Goal: Transaction & Acquisition: Purchase product/service

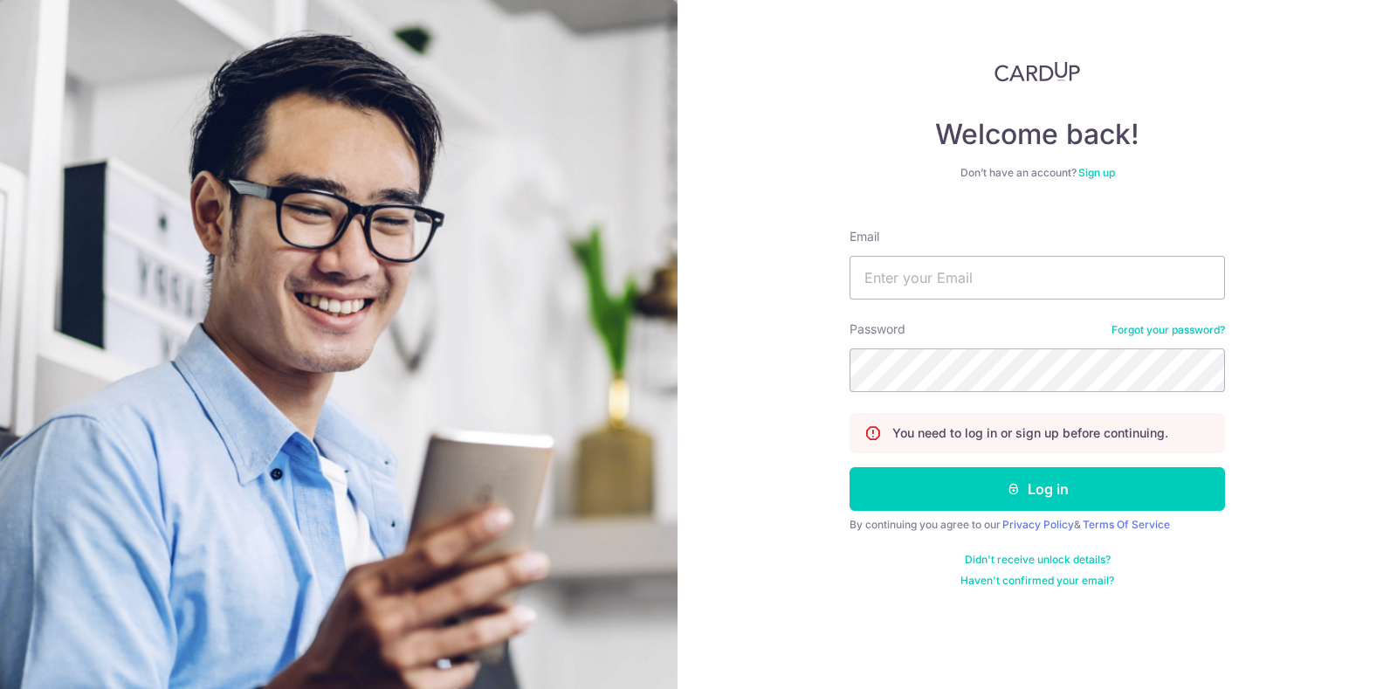
click at [0, 688] on nordpass-portal at bounding box center [0, 689] width 0 height 0
type input "song.iivi@solnovate.com"
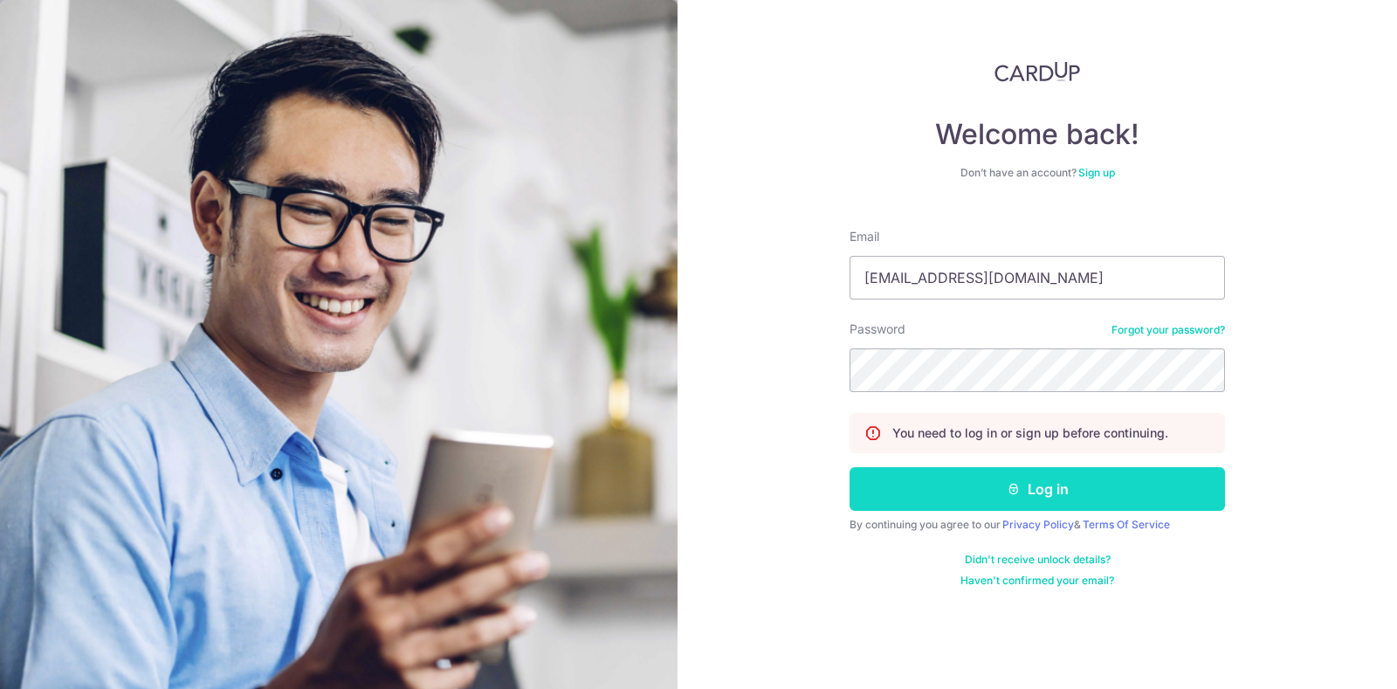
click at [1062, 471] on button "Log in" at bounding box center [1036, 489] width 375 height 44
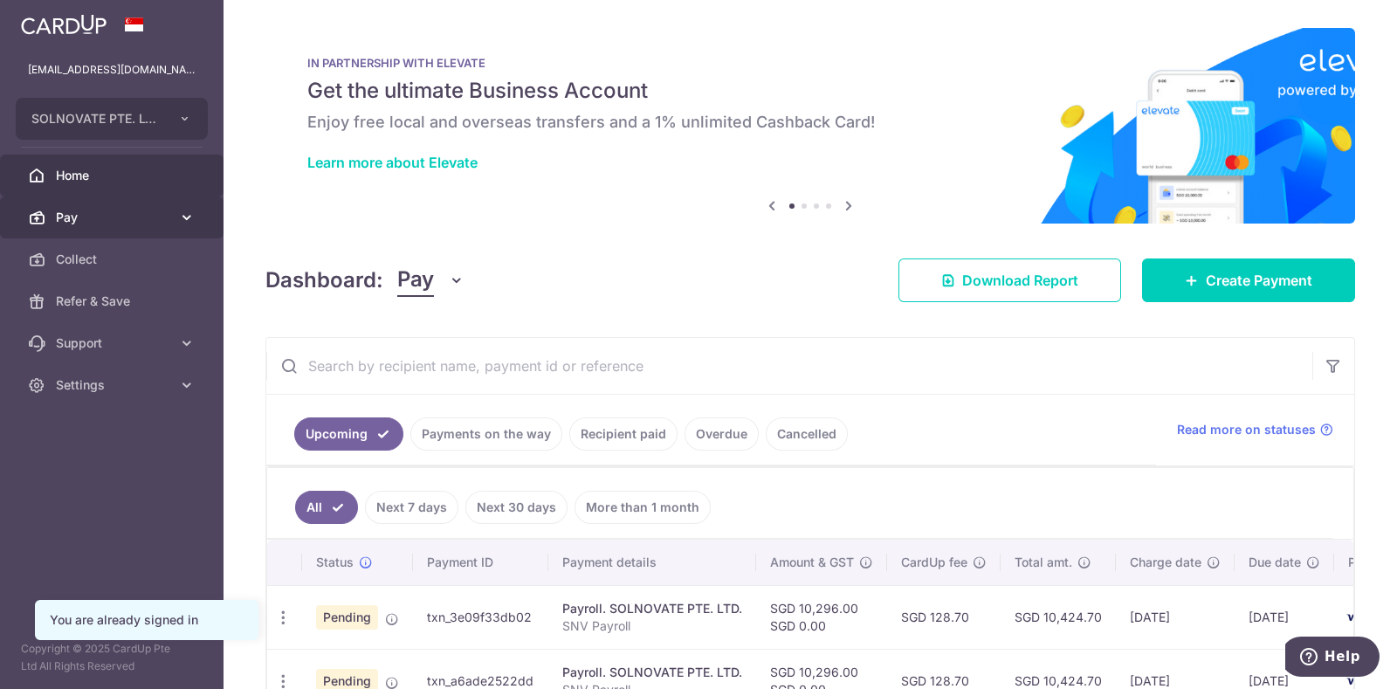
click at [64, 216] on span "Pay" at bounding box center [113, 217] width 115 height 17
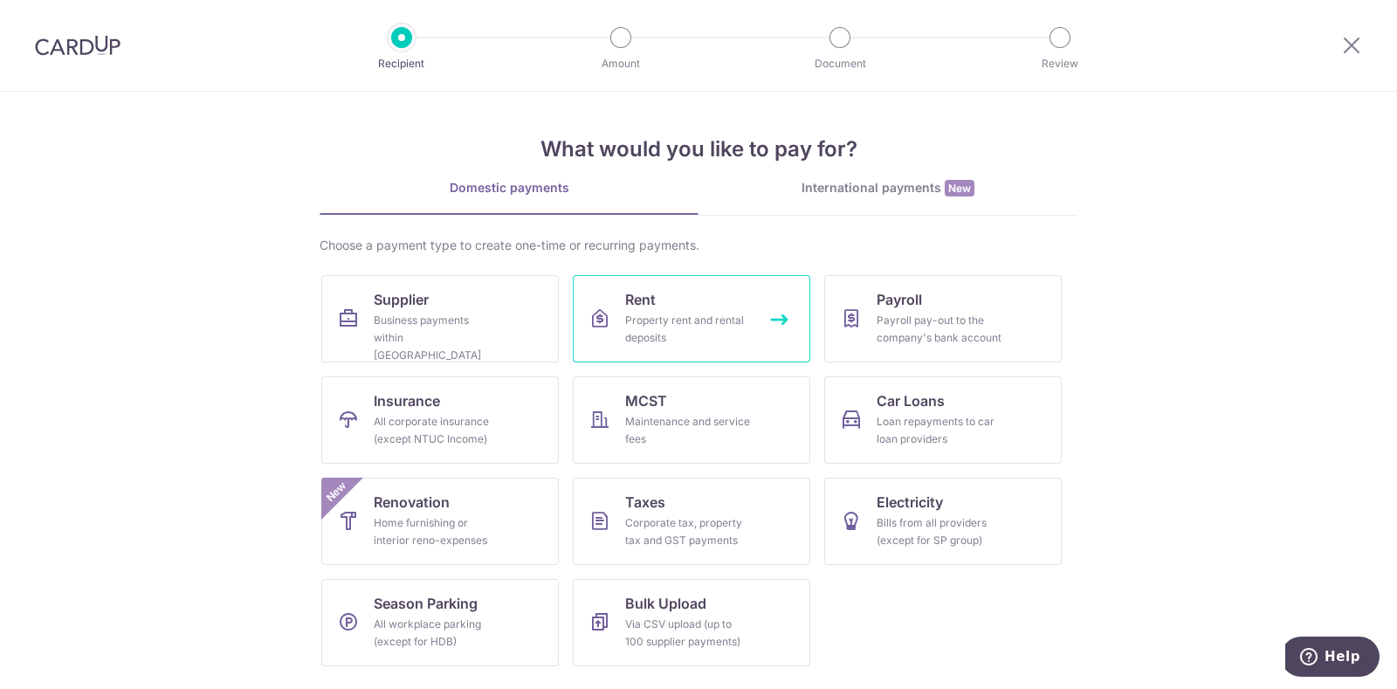
click at [672, 307] on link "Rent Property rent and rental deposits" at bounding box center [691, 318] width 237 height 87
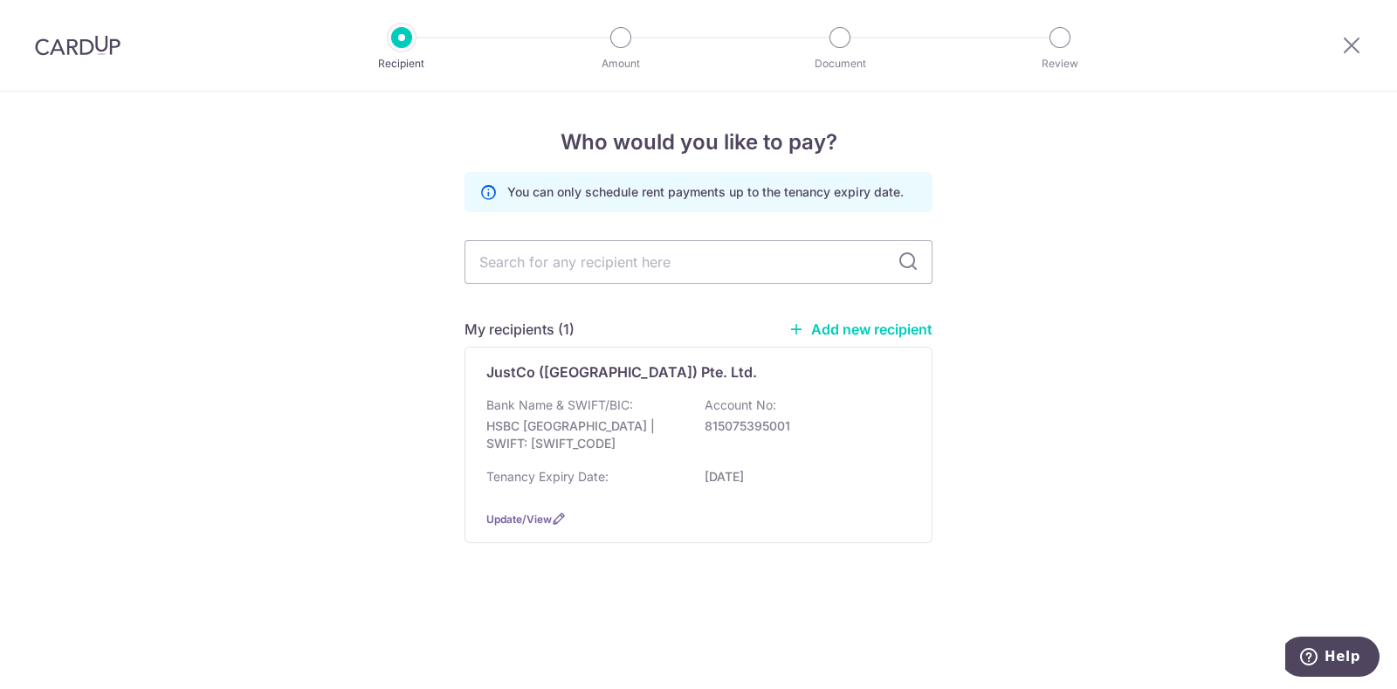
click at [703, 649] on div "Who would you like to pay? You can only schedule rent payments up to the tenanc…" at bounding box center [698, 390] width 1397 height 597
click at [546, 411] on p "Bank Name & SWIFT/BIC:" at bounding box center [559, 404] width 147 height 17
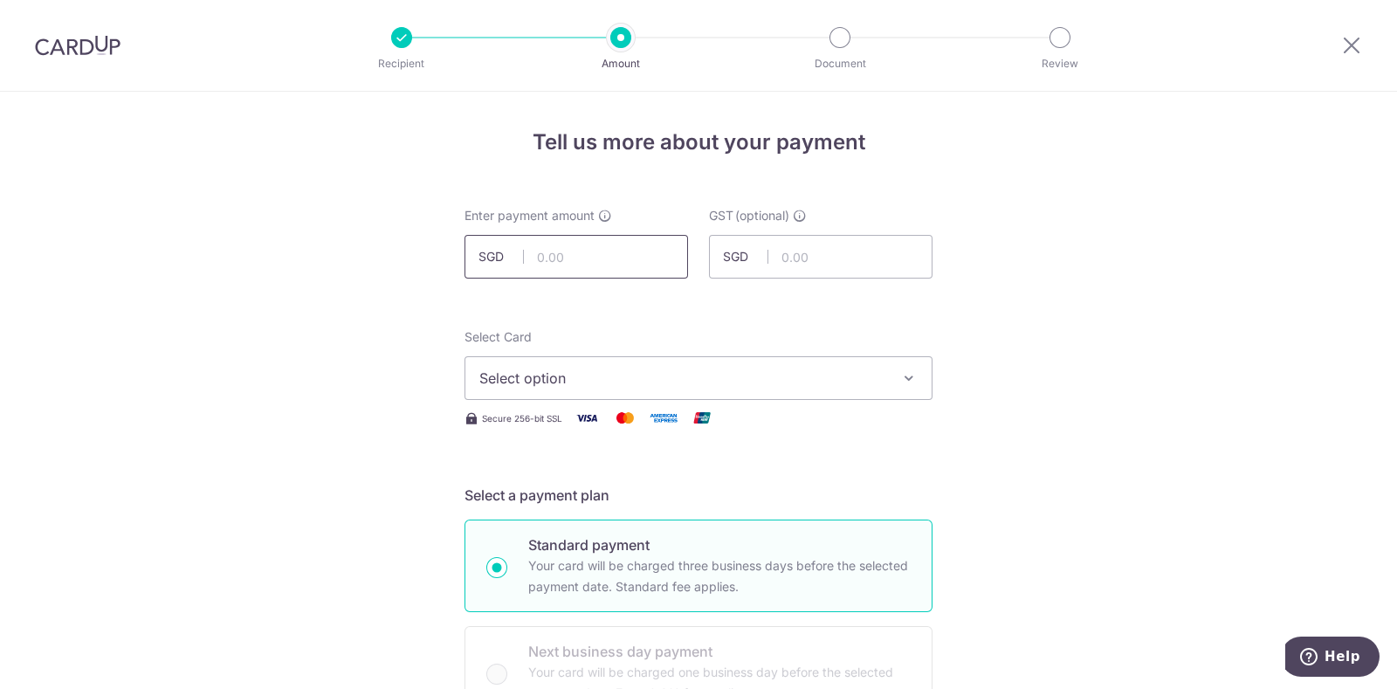
click at [539, 263] on input "text" at bounding box center [575, 257] width 223 height 44
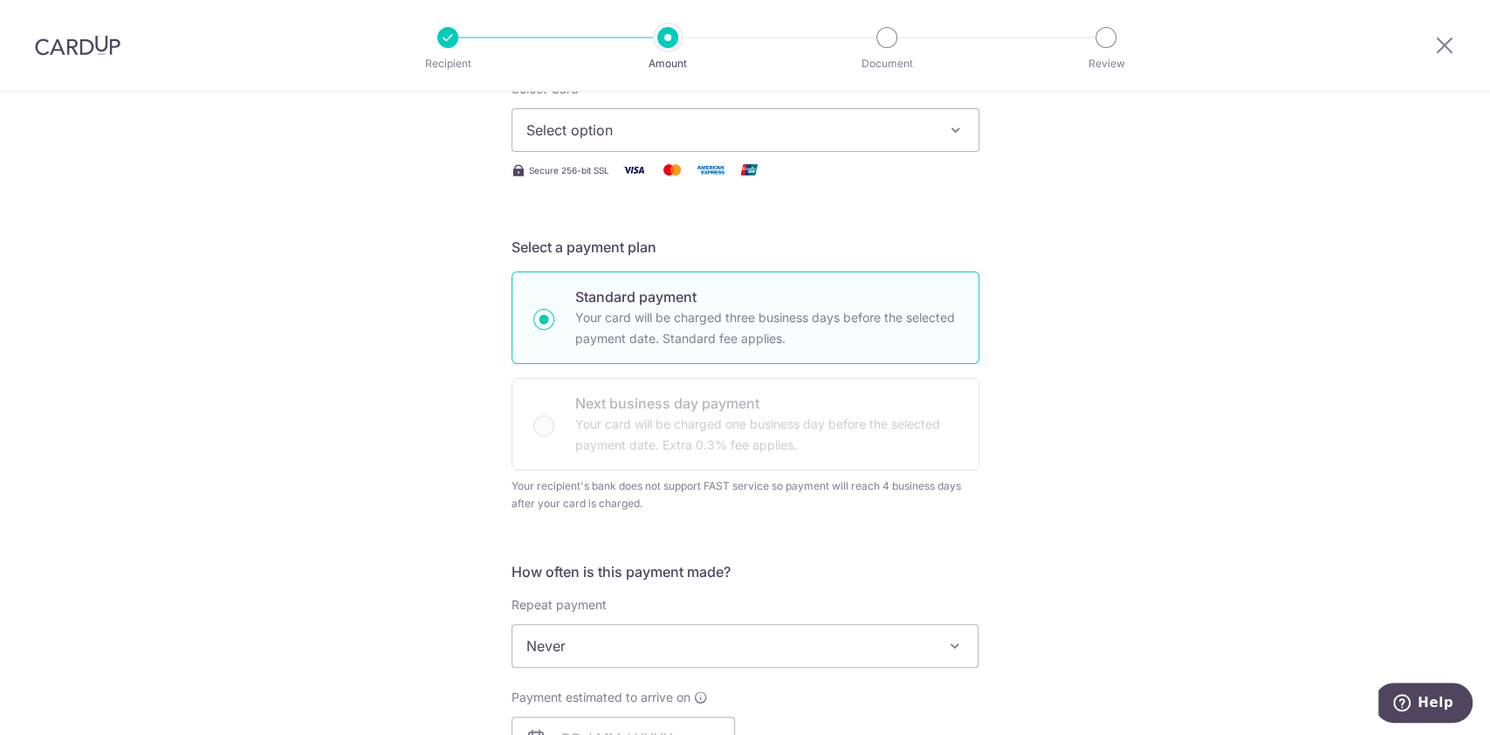
scroll to position [217, 0]
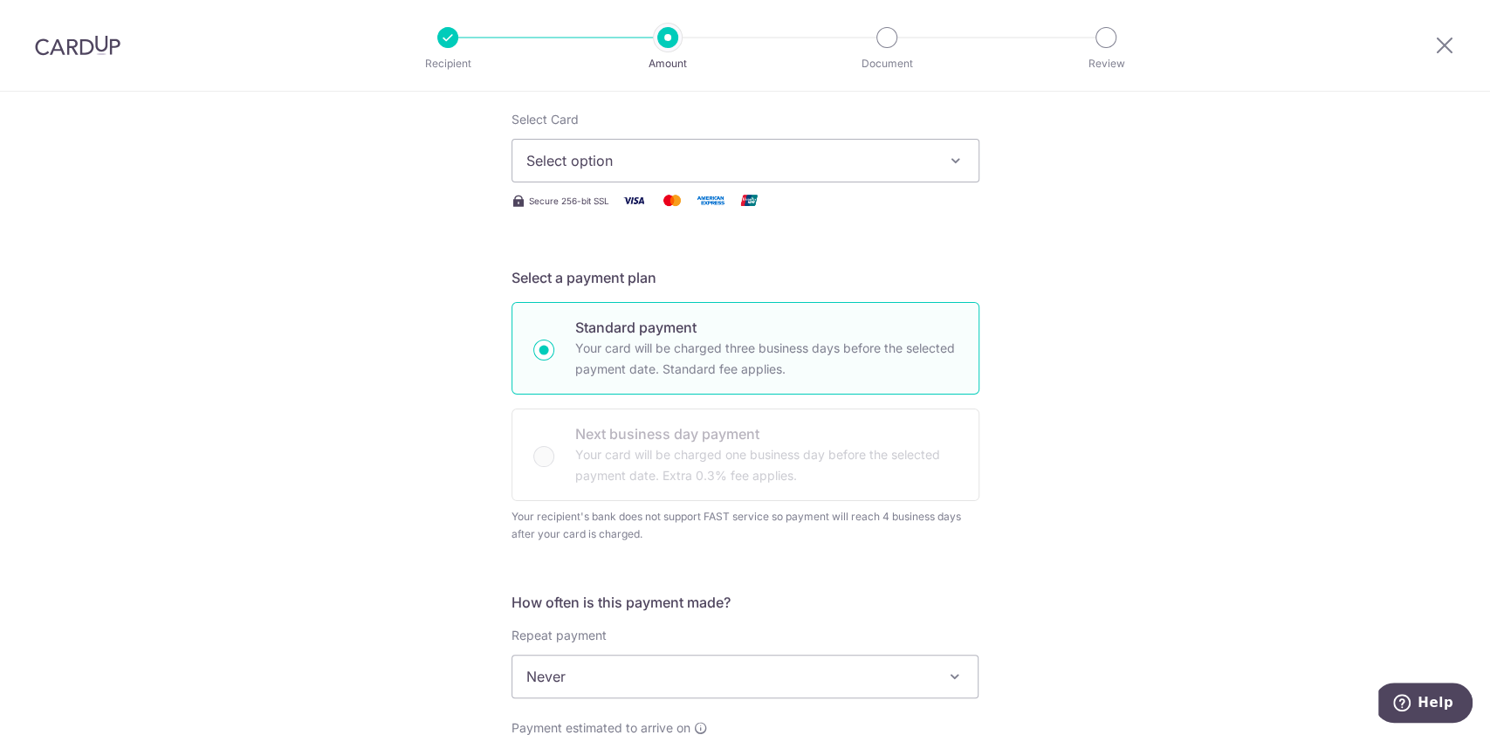
click at [659, 165] on span "Select option" at bounding box center [729, 160] width 407 height 21
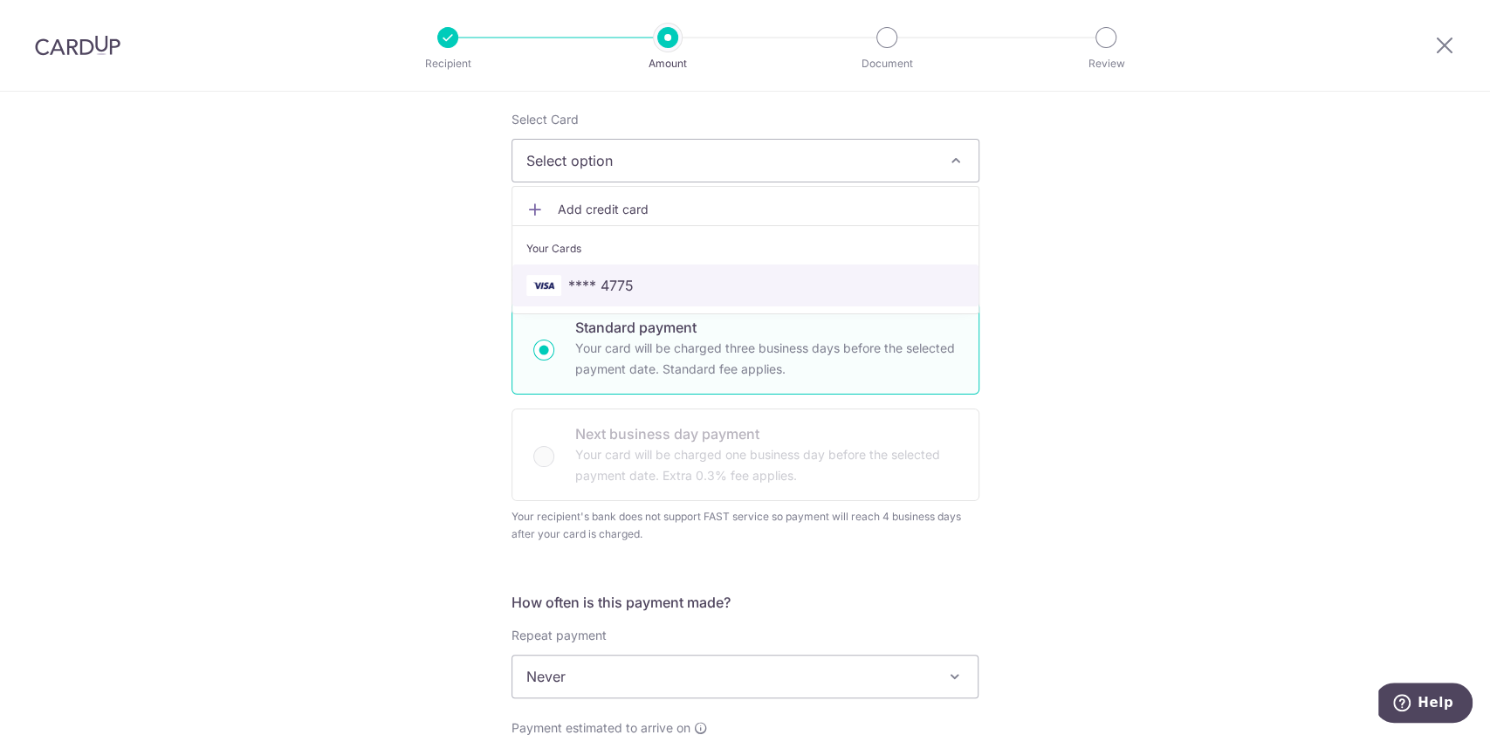
click at [631, 289] on span "**** 4775" at bounding box center [745, 285] width 438 height 21
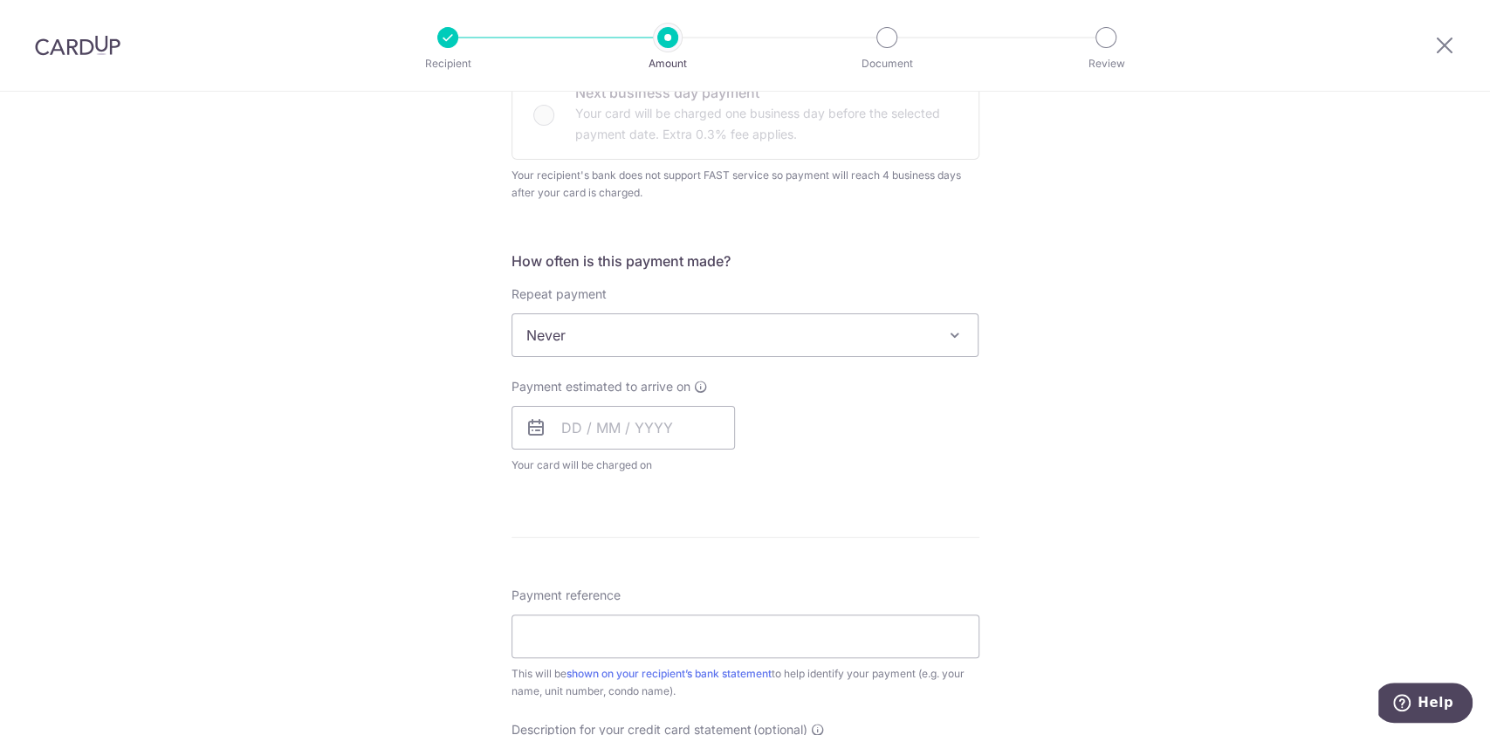
scroll to position [567, 0]
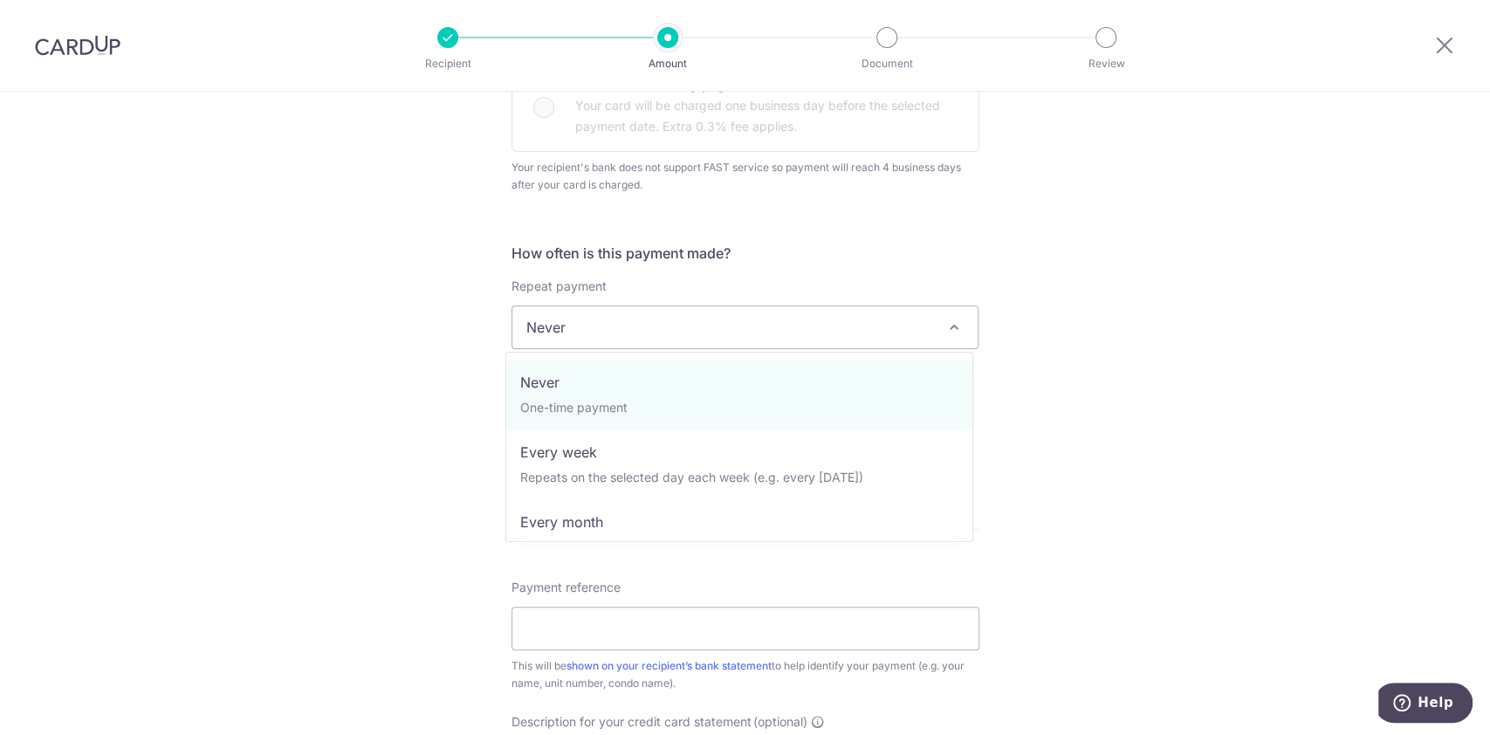
click at [567, 329] on span "Never" at bounding box center [745, 327] width 466 height 42
select select "3"
type input "[DATE]"
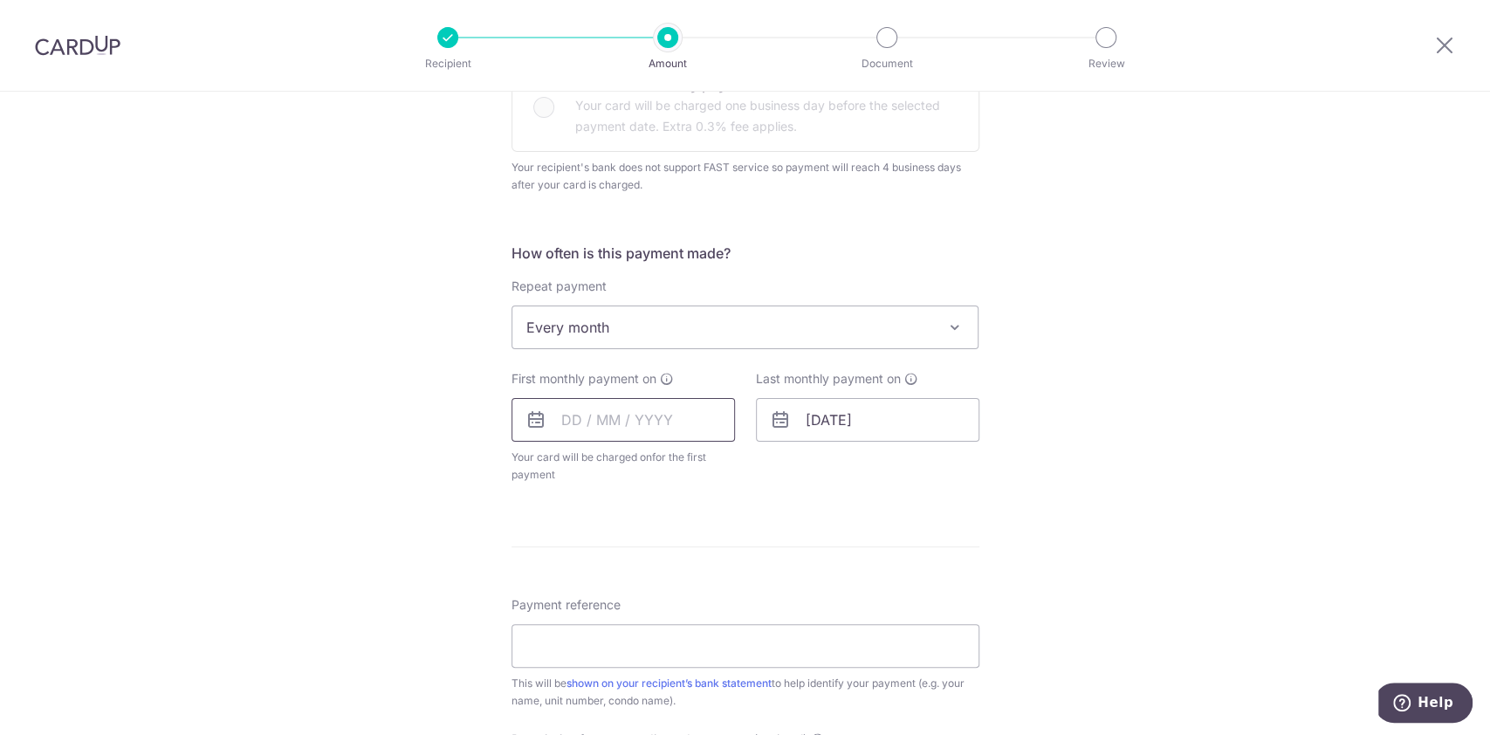
click at [587, 424] on input "text" at bounding box center [623, 420] width 223 height 44
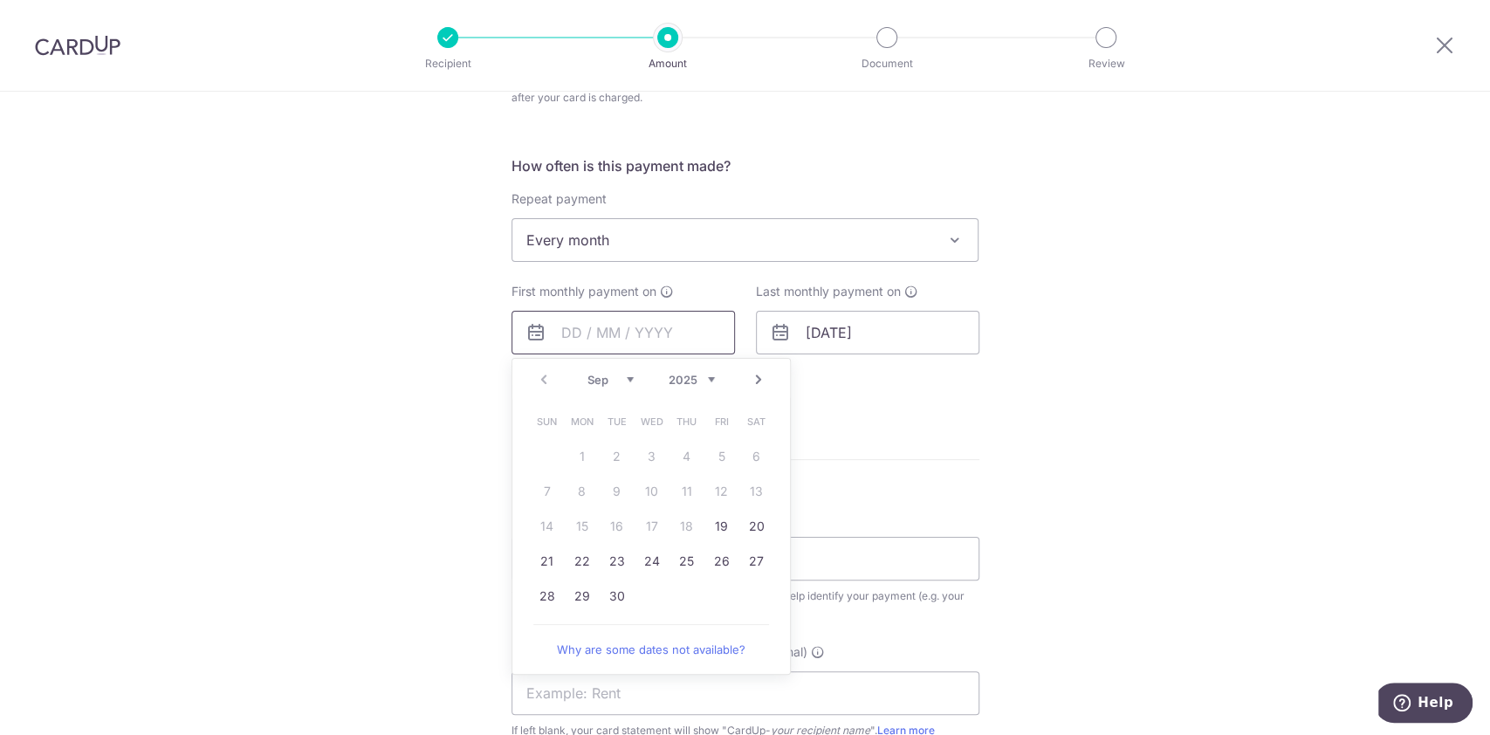
scroll to position [684, 0]
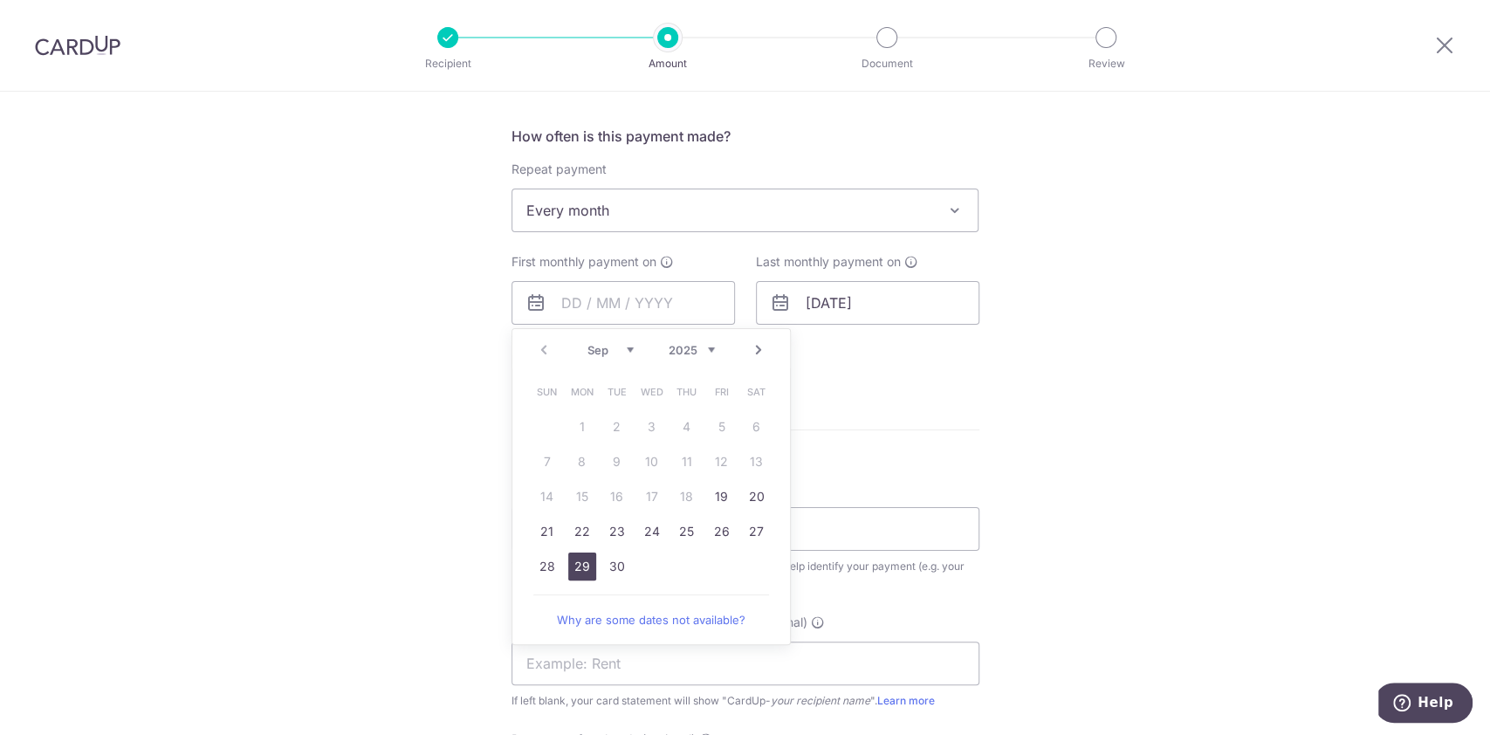
click at [585, 567] on link "29" at bounding box center [582, 567] width 28 height 28
type input "29/09/2025"
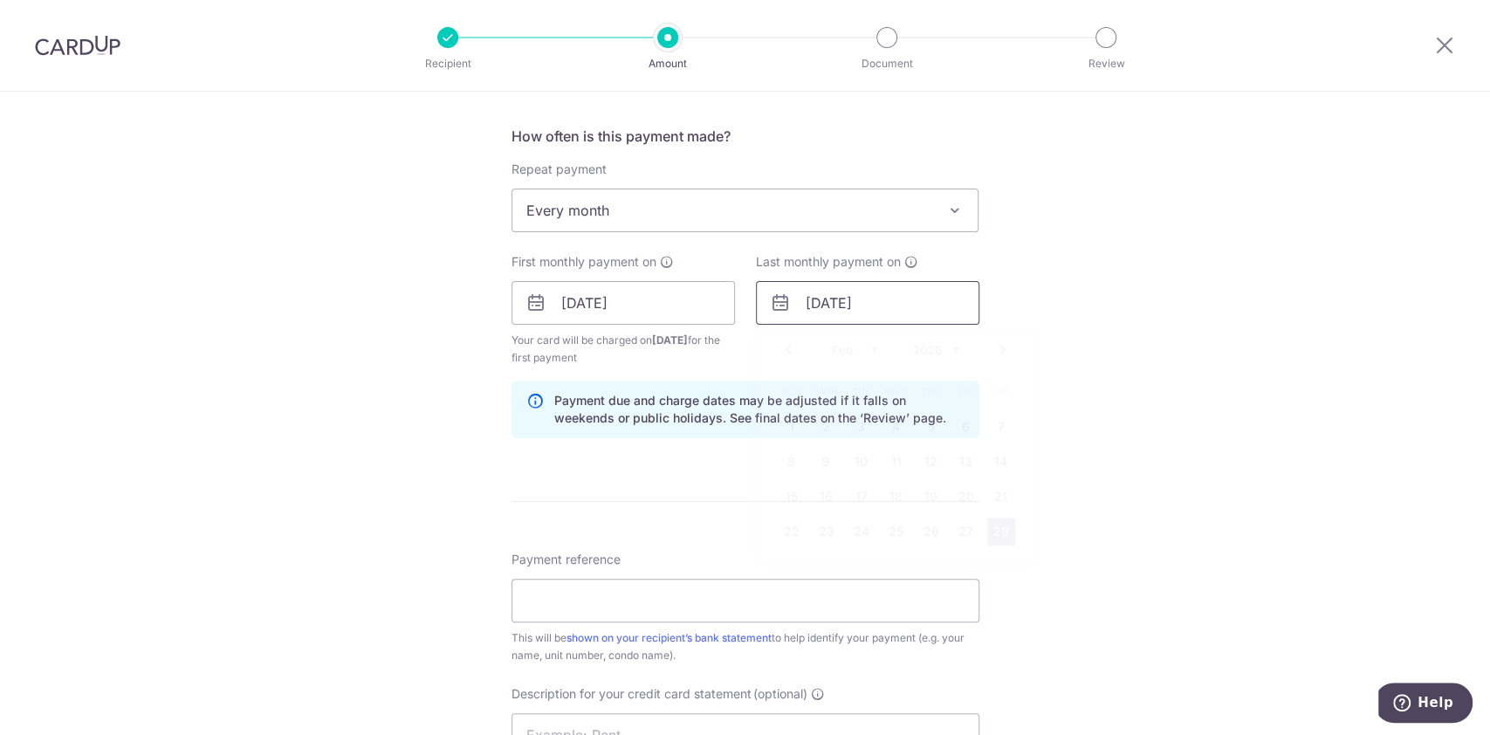
drag, startPoint x: 823, startPoint y: 304, endPoint x: 834, endPoint y: 332, distance: 29.8
click at [825, 305] on input "28/02/2026" at bounding box center [867, 303] width 223 height 44
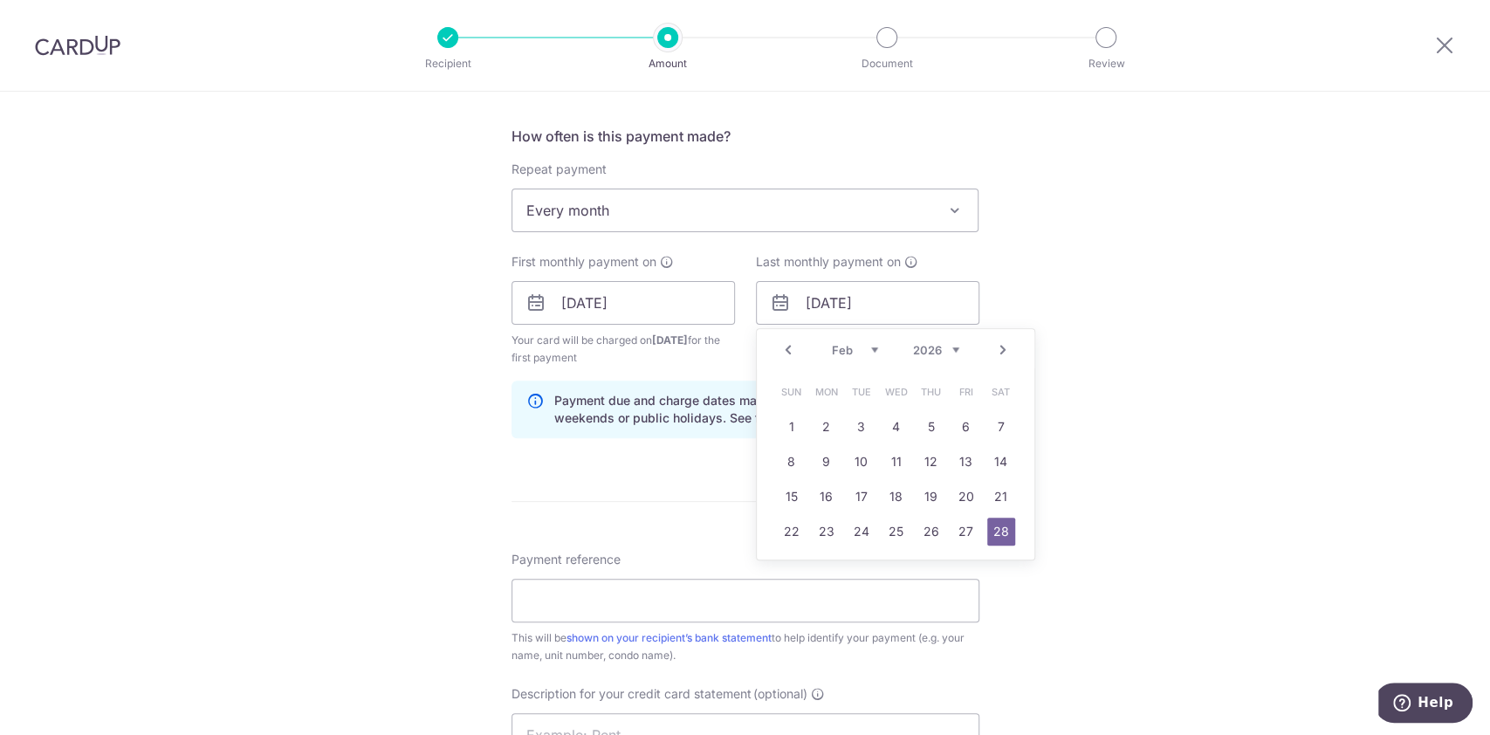
click at [869, 347] on select "Jan Feb Mar Apr May Jun Jul Aug Sep Oct Nov Dec" at bounding box center [855, 350] width 46 height 14
click at [1244, 475] on div "Tell us more about your payment Enter payment amount SGD GST (optional) SGD Sel…" at bounding box center [745, 321] width 1490 height 1827
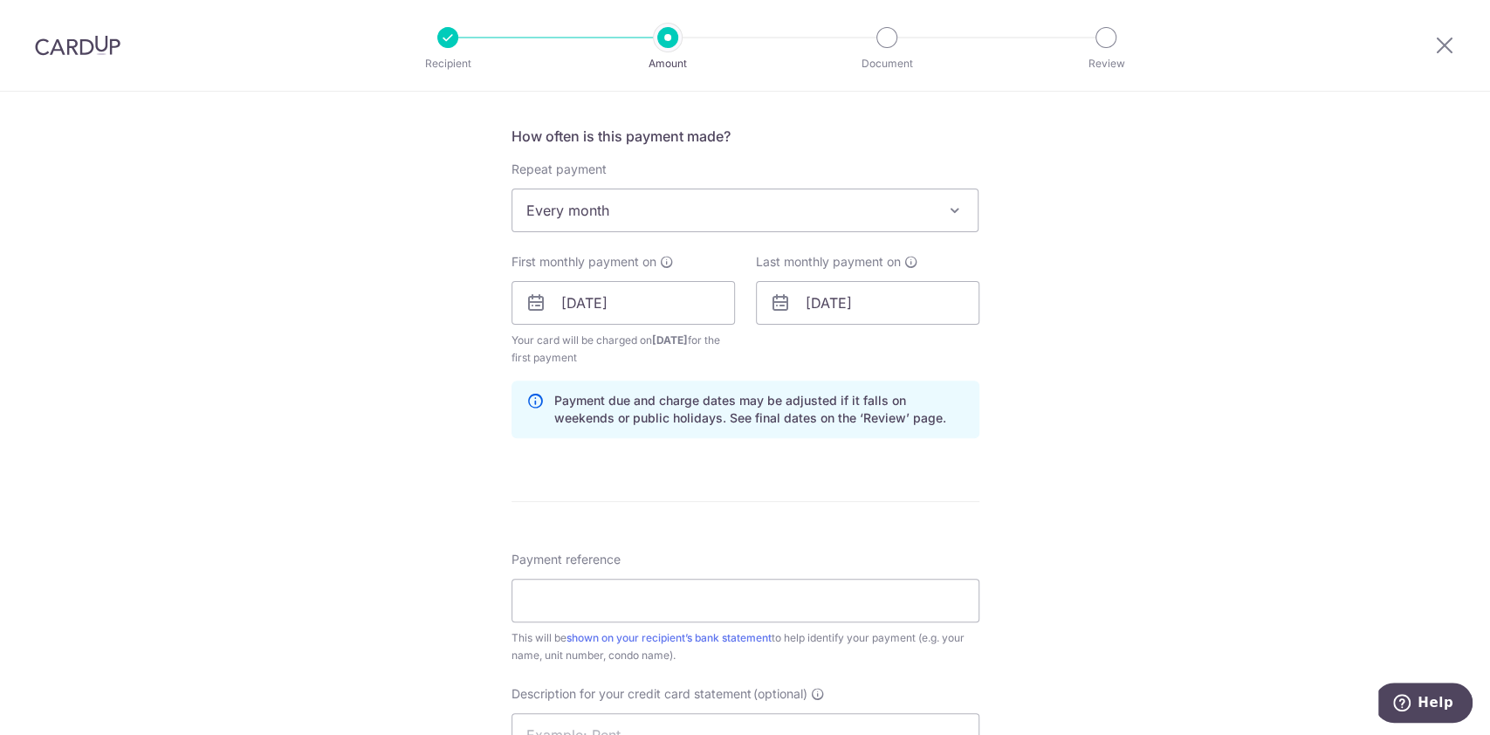
click at [1366, 520] on div "Tell us more about your payment Enter payment amount SGD GST (optional) SGD Sel…" at bounding box center [745, 321] width 1490 height 1827
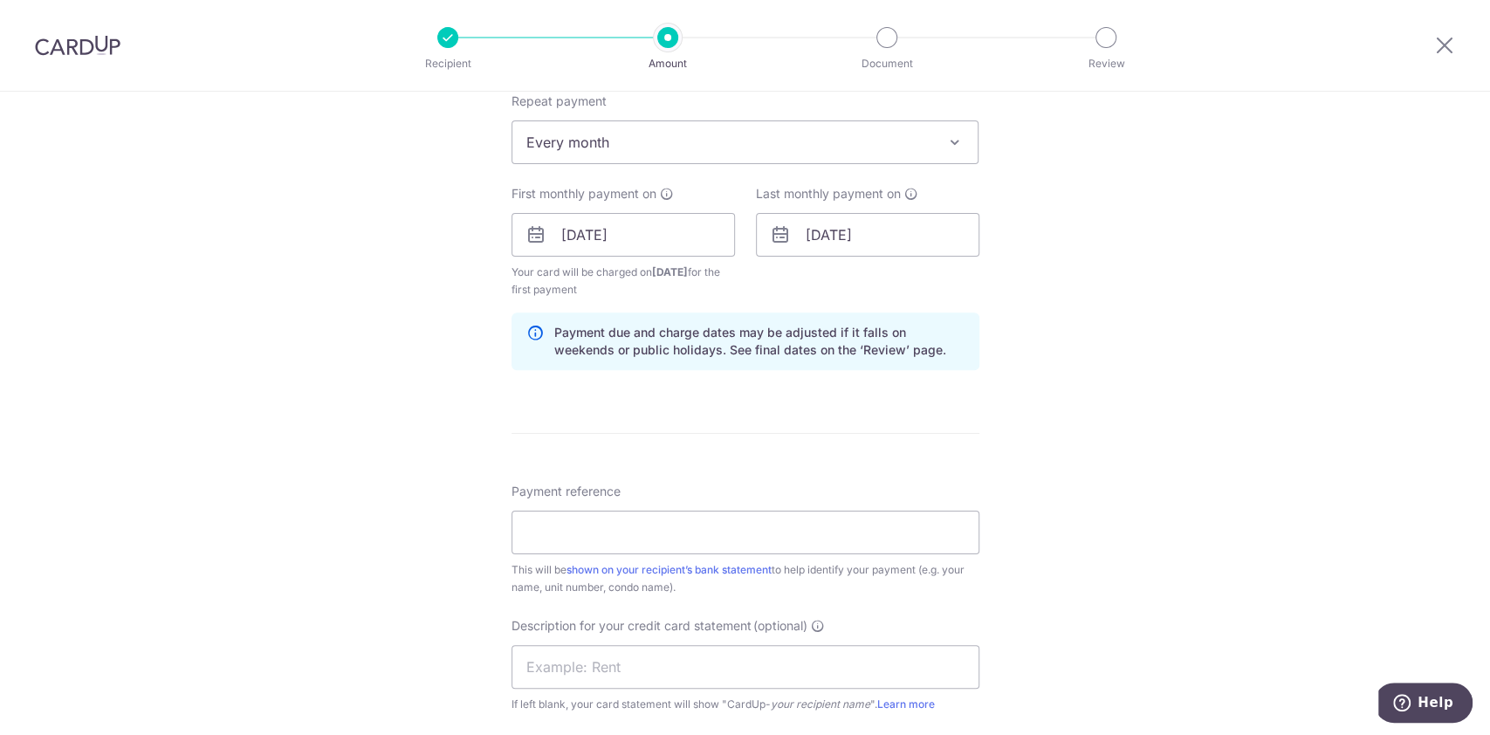
scroll to position [800, 0]
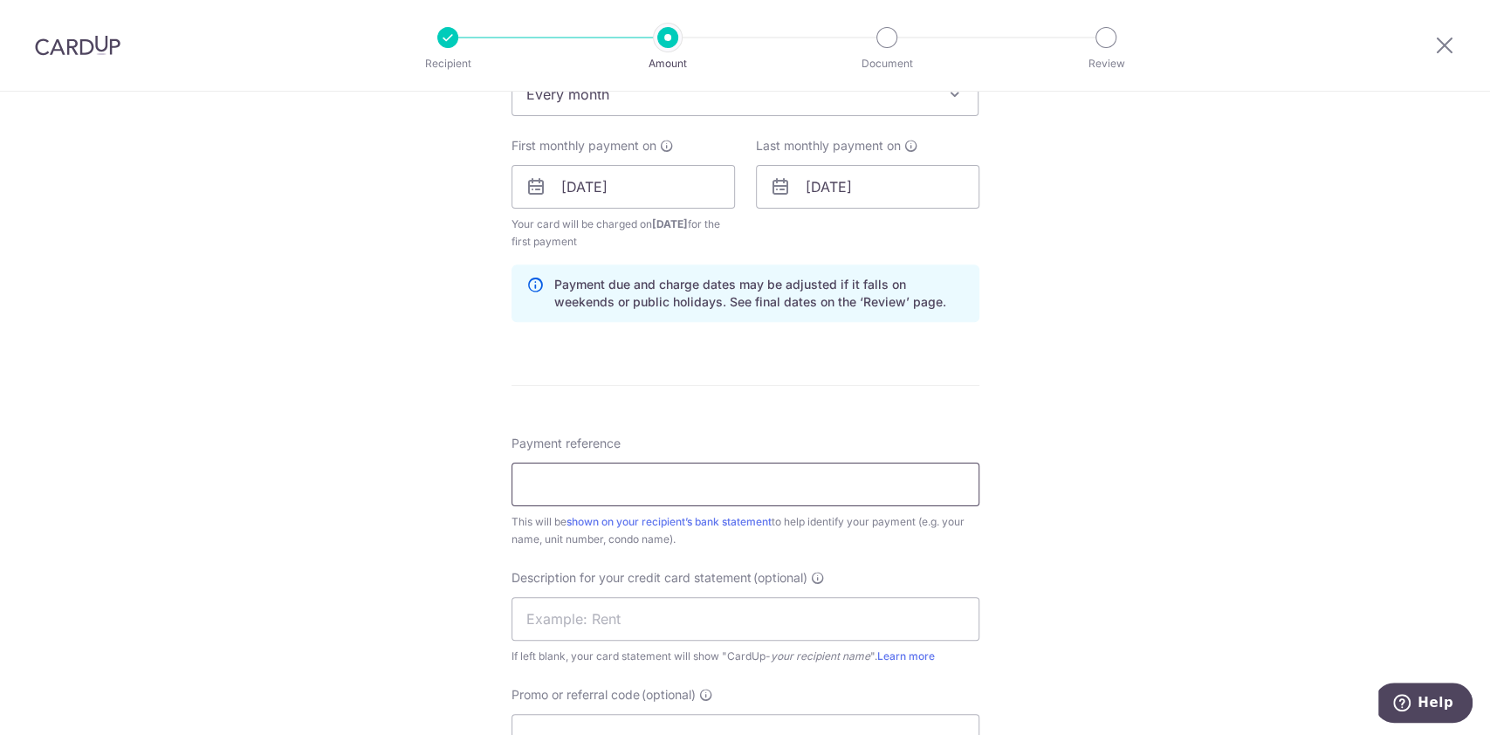
click at [569, 484] on input "Payment reference" at bounding box center [746, 485] width 468 height 44
type input "s"
drag, startPoint x: 13, startPoint y: 486, endPoint x: 4, endPoint y: 484, distance: 9.1
click at [8, 486] on div "Tell us more about your payment Enter payment amount SGD GST (optional) SGD Sel…" at bounding box center [745, 205] width 1490 height 1827
click at [736, 487] on input "Solnovate Pte Ltd" at bounding box center [746, 485] width 468 height 44
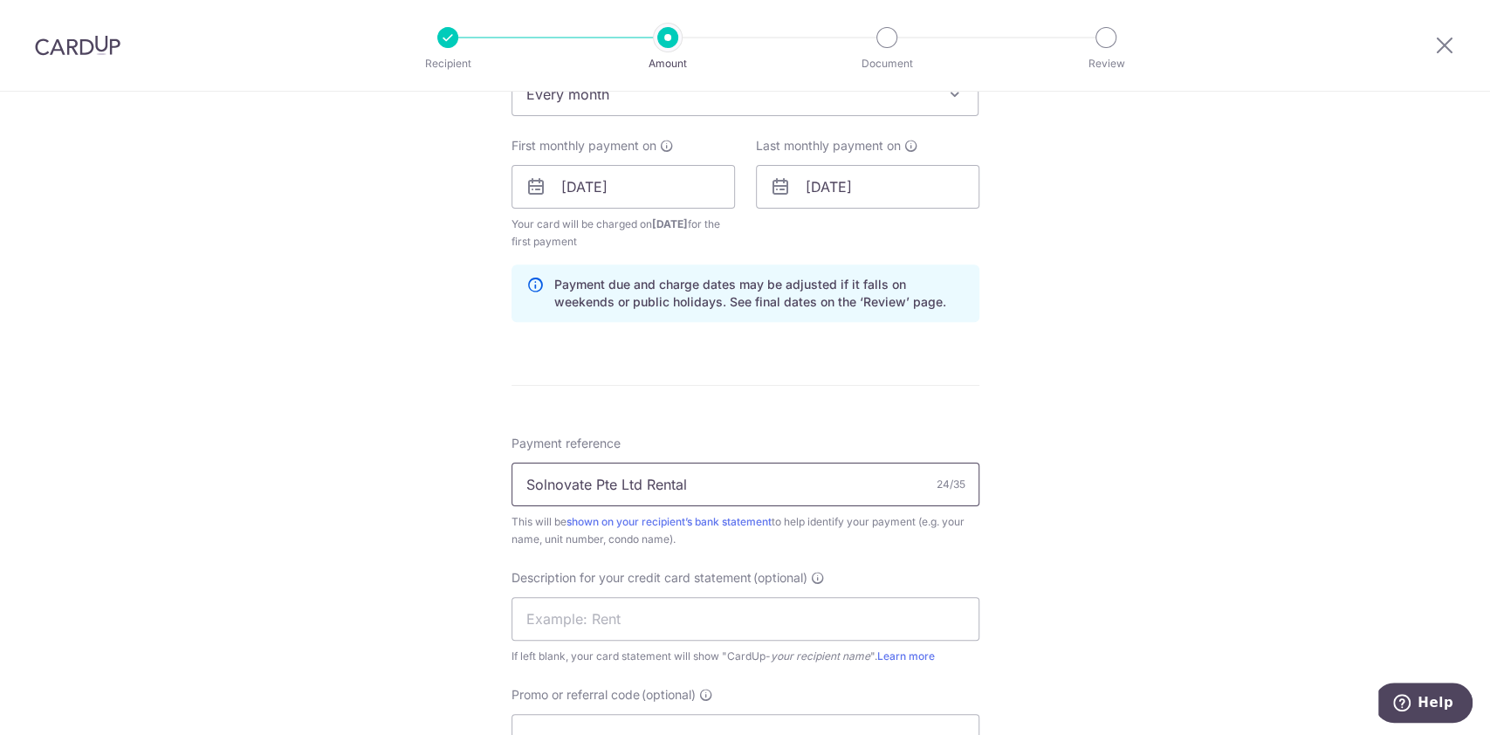
type input "Solnovate Pte Ltd Rental"
click at [626, 618] on input "text" at bounding box center [746, 619] width 468 height 44
type input "Rental JustCo"
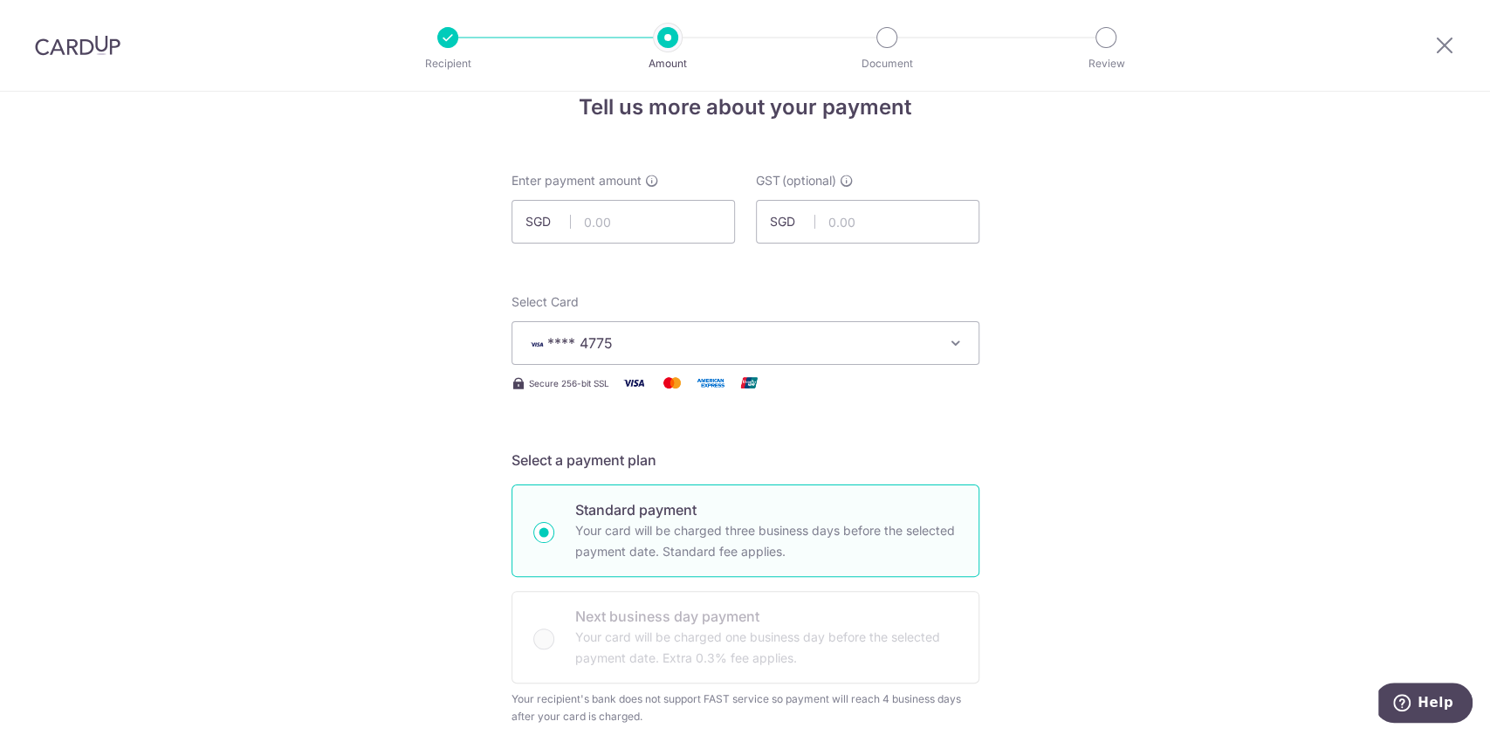
scroll to position [0, 0]
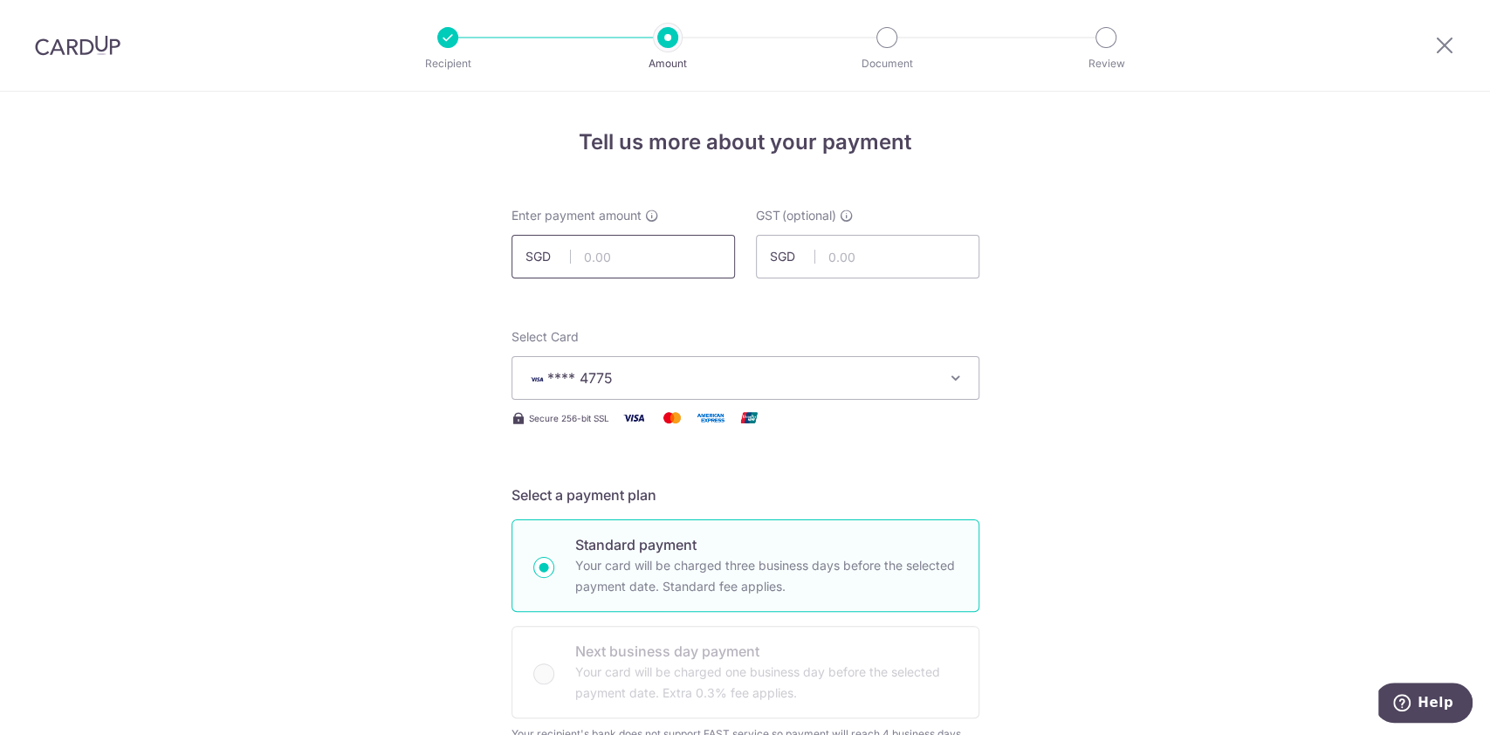
click at [607, 265] on input "text" at bounding box center [623, 257] width 223 height 44
drag, startPoint x: 1391, startPoint y: 476, endPoint x: 927, endPoint y: 416, distance: 467.4
click at [607, 272] on input "text" at bounding box center [623, 257] width 223 height 44
type input "9"
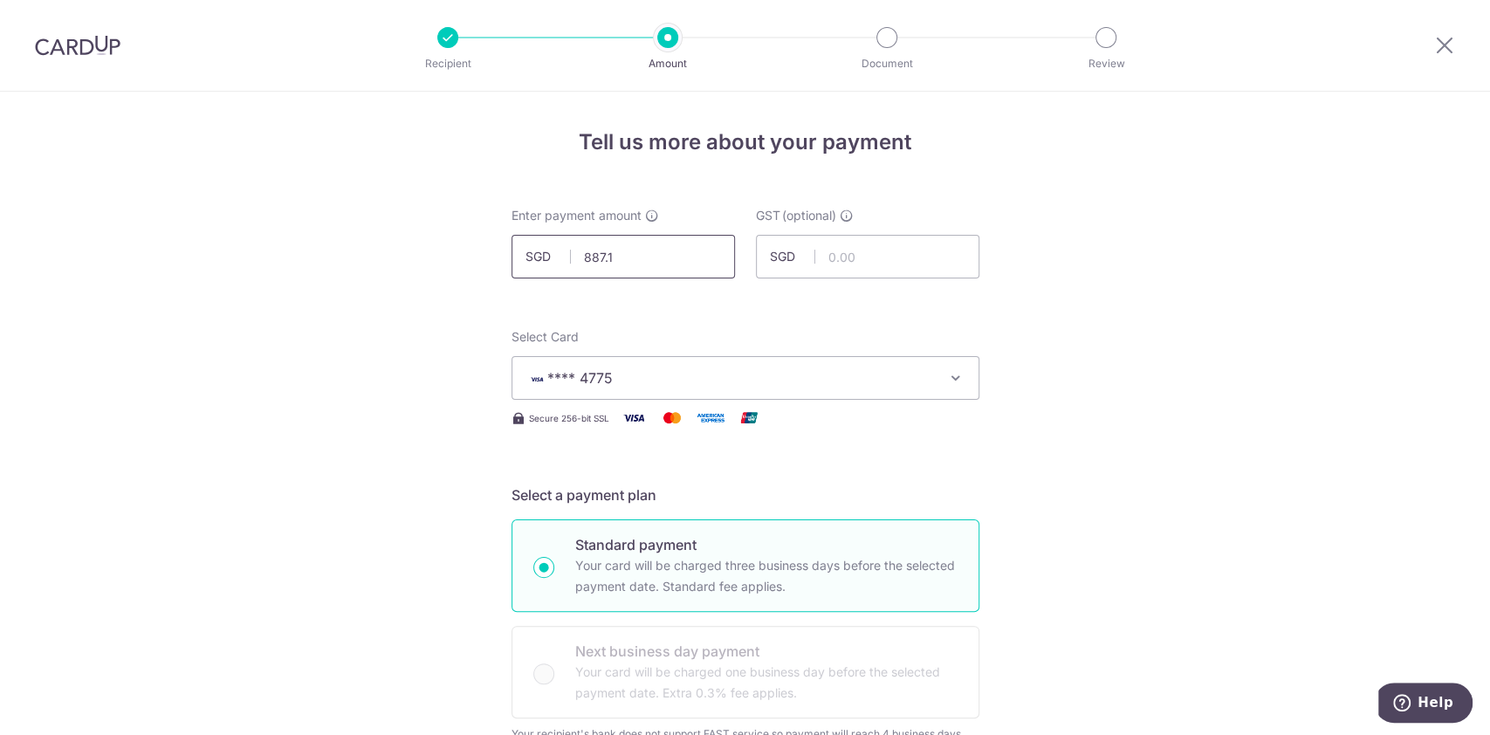
type input "887.10"
type input "79.84"
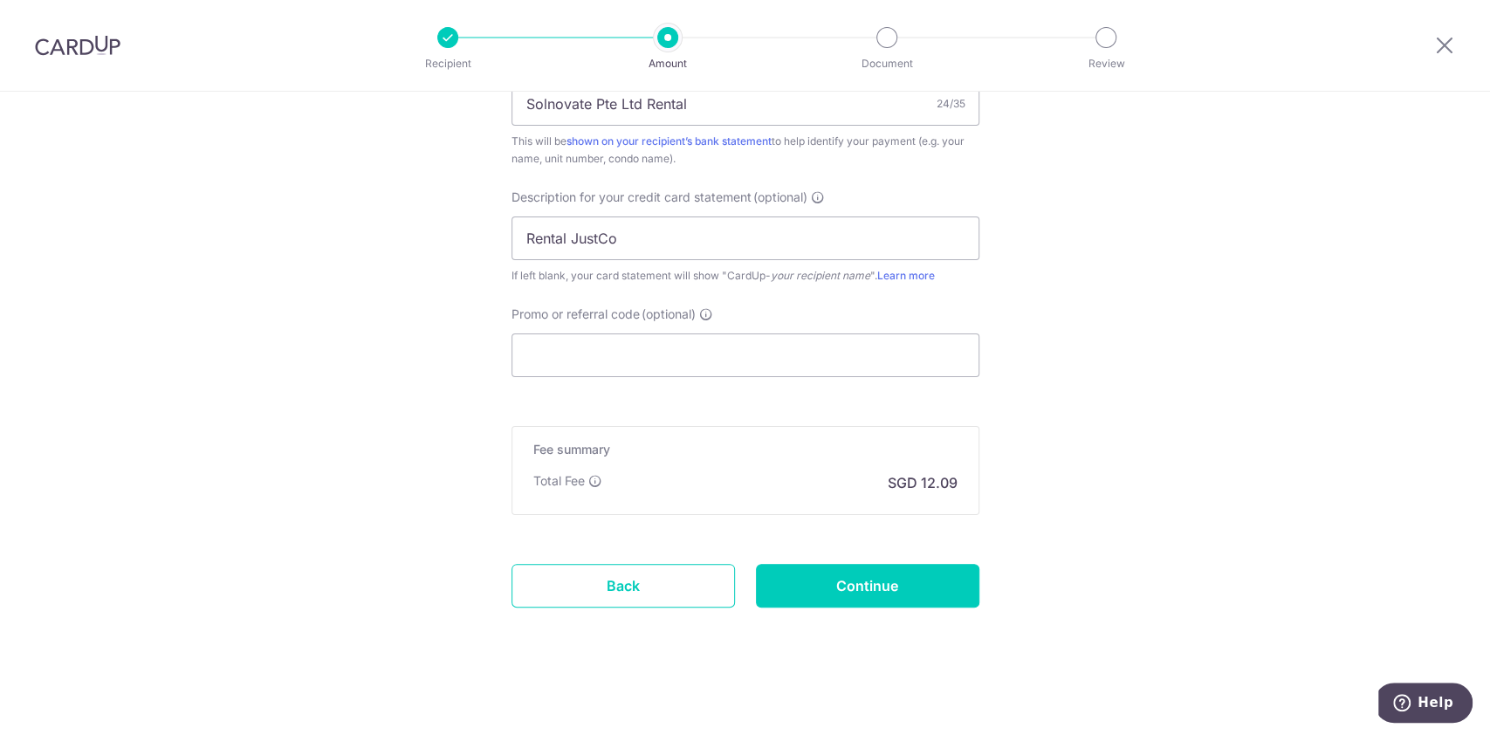
scroll to position [1182, 0]
click at [914, 576] on input "Continue" at bounding box center [867, 584] width 223 height 44
type input "Create Schedule"
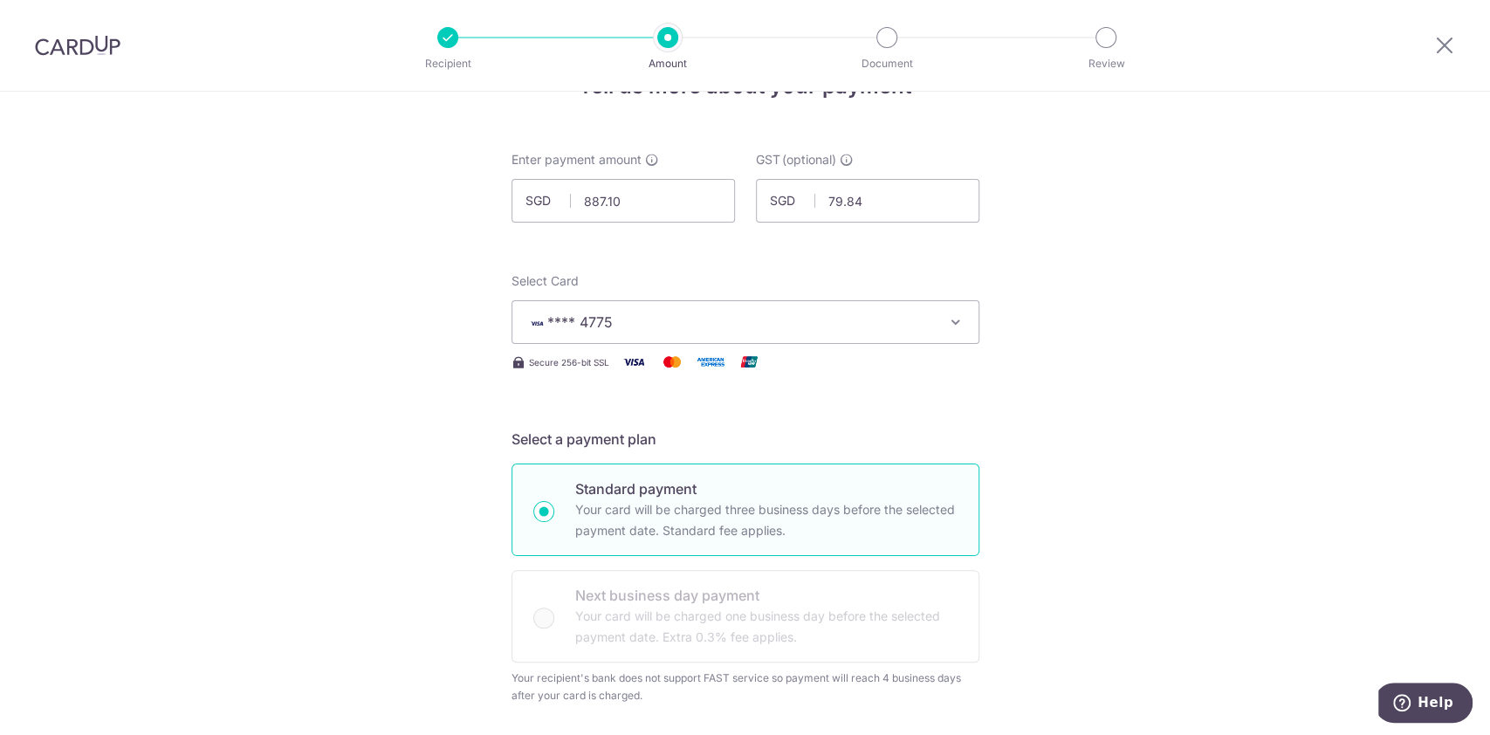
scroll to position [0, 0]
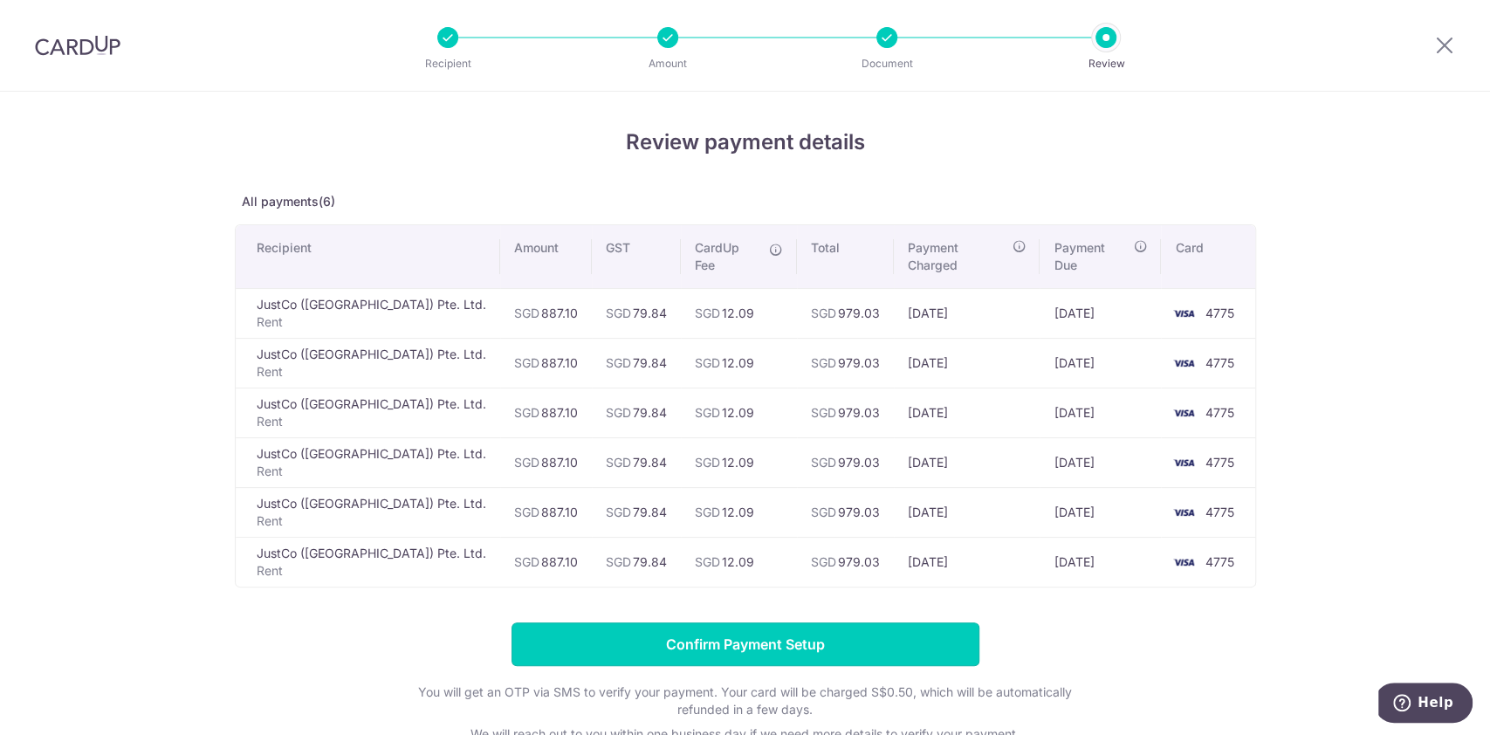
click at [740, 630] on input "Confirm Payment Setup" at bounding box center [746, 644] width 468 height 44
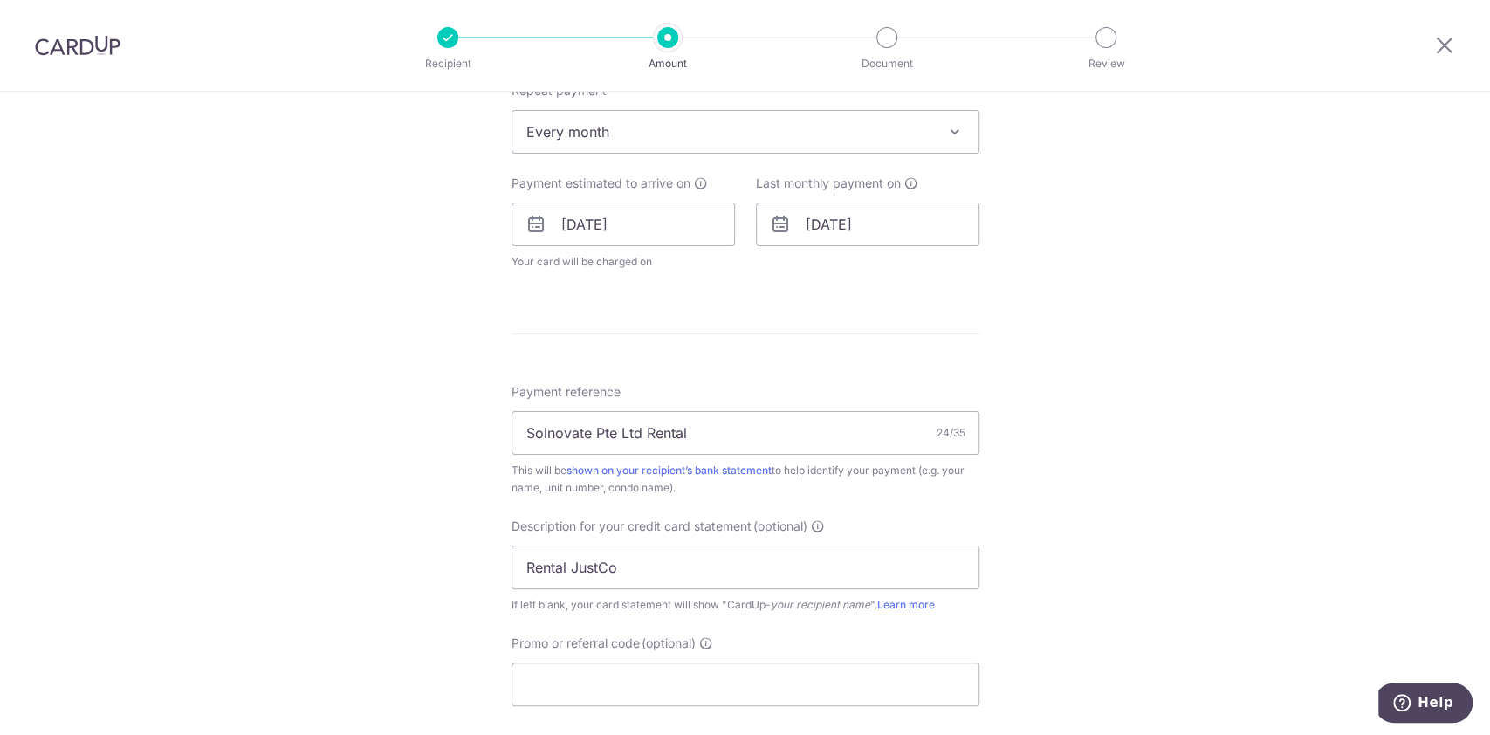
scroll to position [1048, 0]
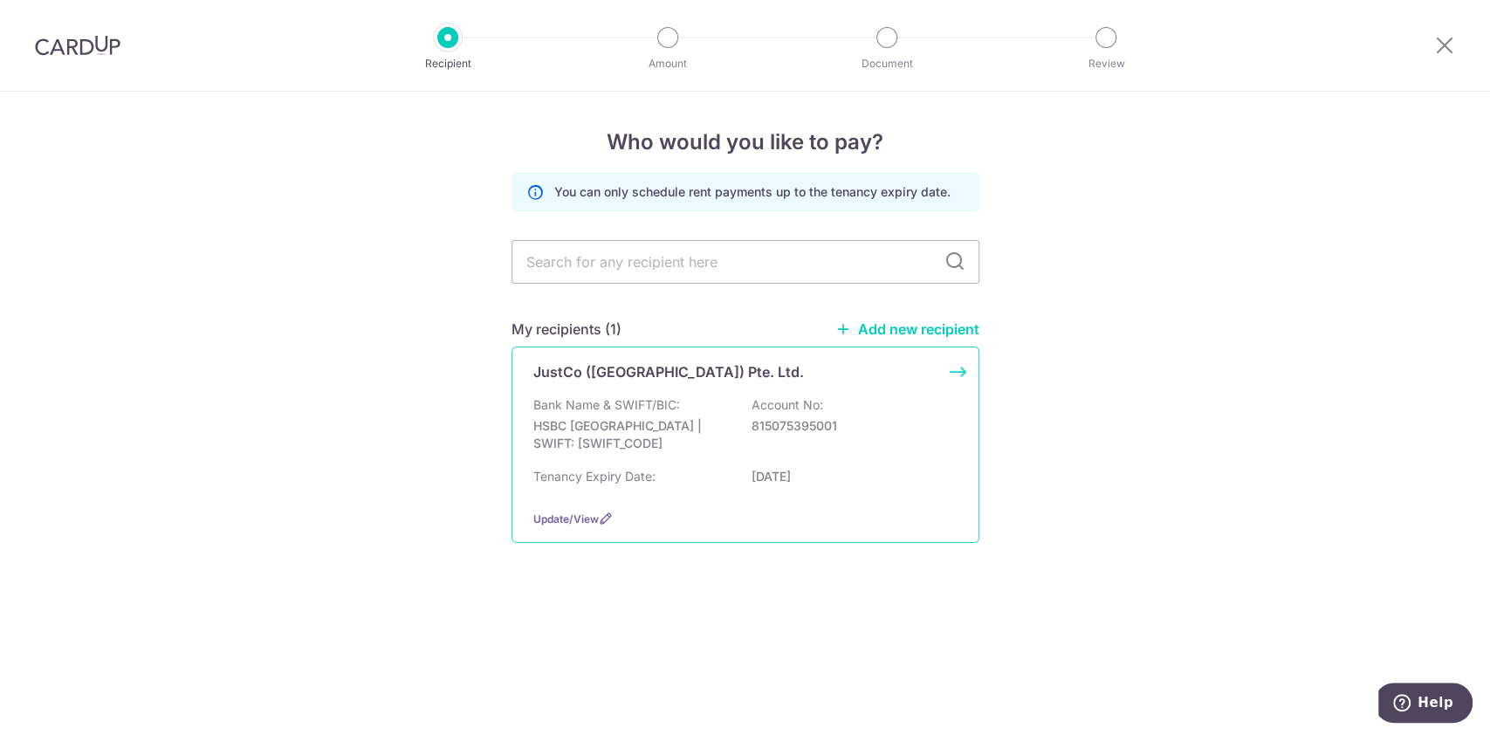
click at [627, 392] on div "JustCo ([GEOGRAPHIC_DATA]) Pte. Ltd. Bank Name & SWIFT/BIC: HSBC Hong Kong | SW…" at bounding box center [746, 445] width 468 height 196
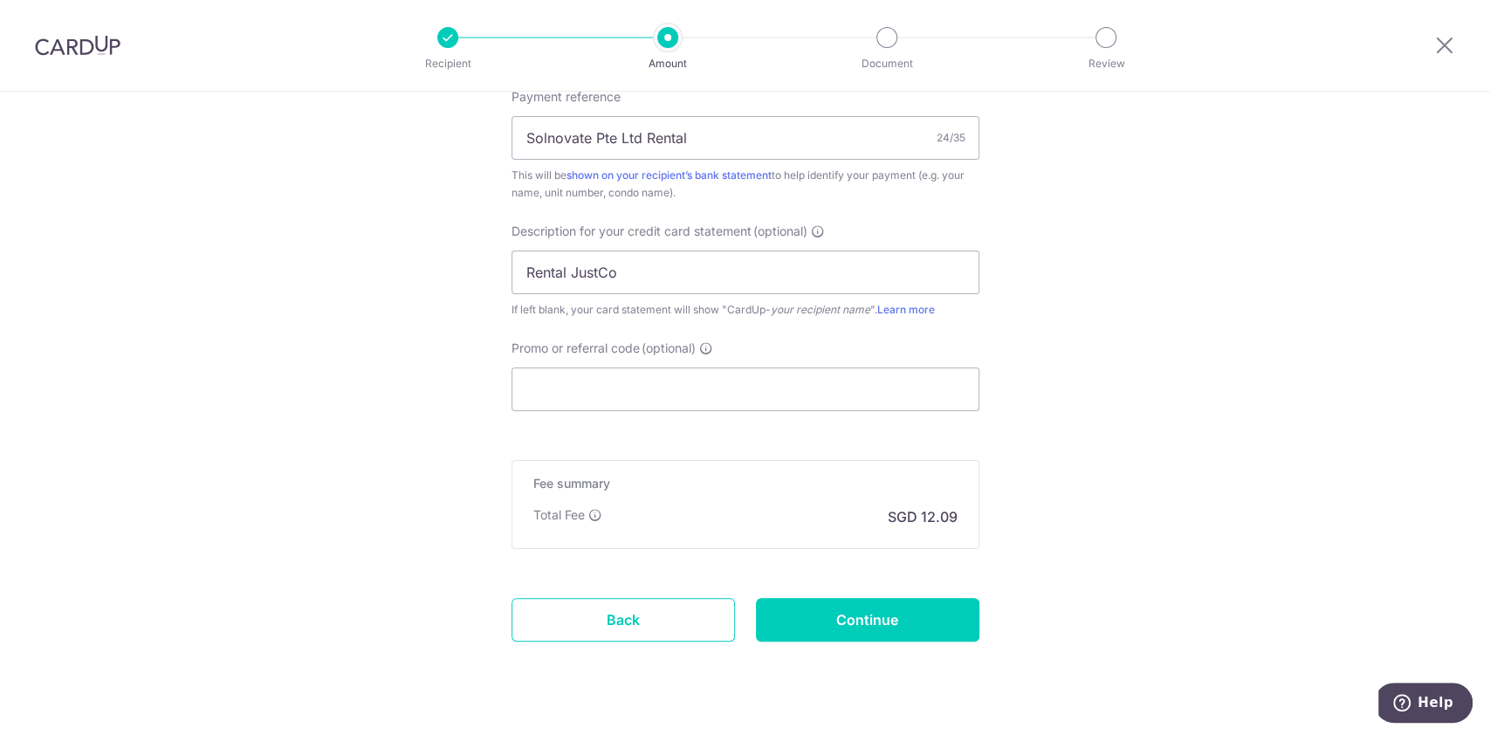
scroll to position [1094, 0]
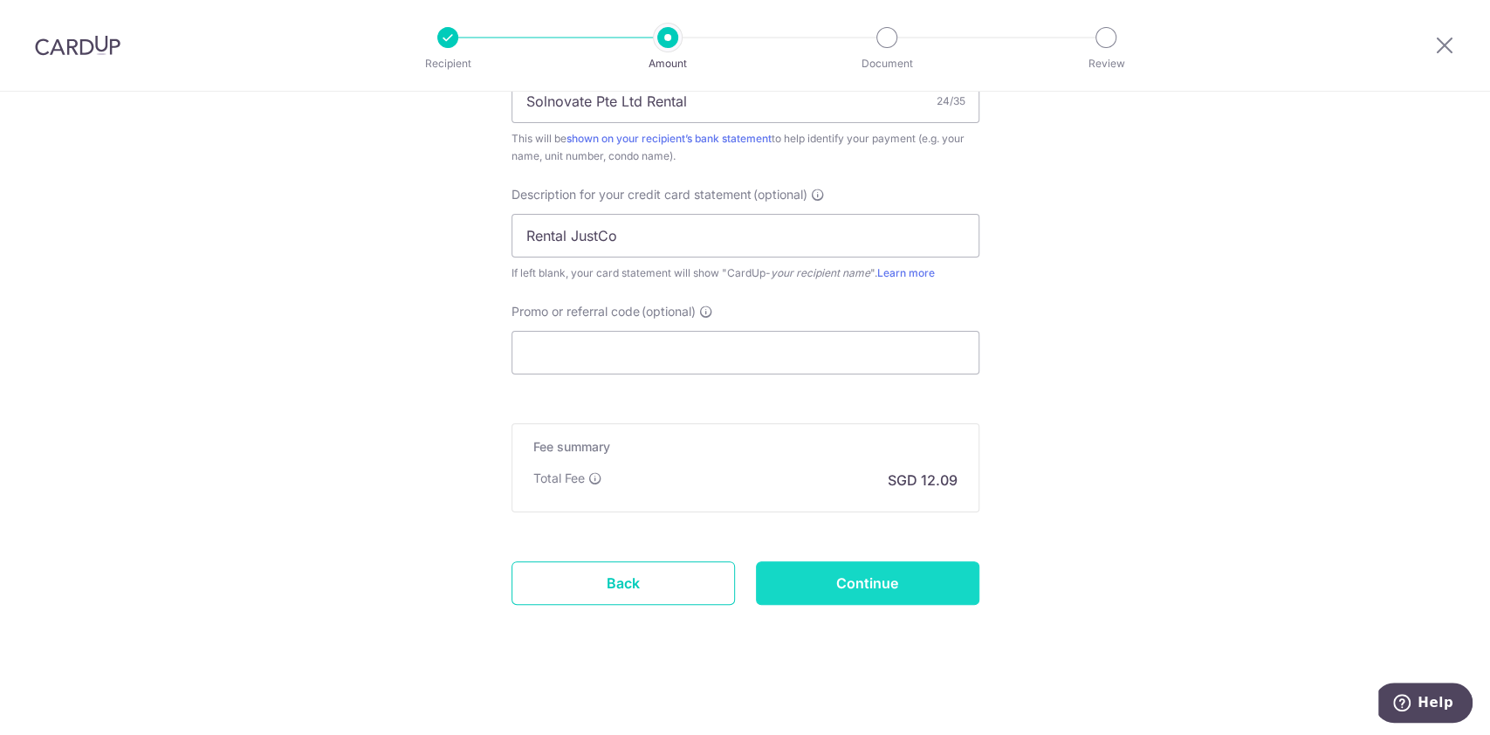
click at [823, 573] on input "Continue" at bounding box center [867, 583] width 223 height 44
type input "Update Schedule"
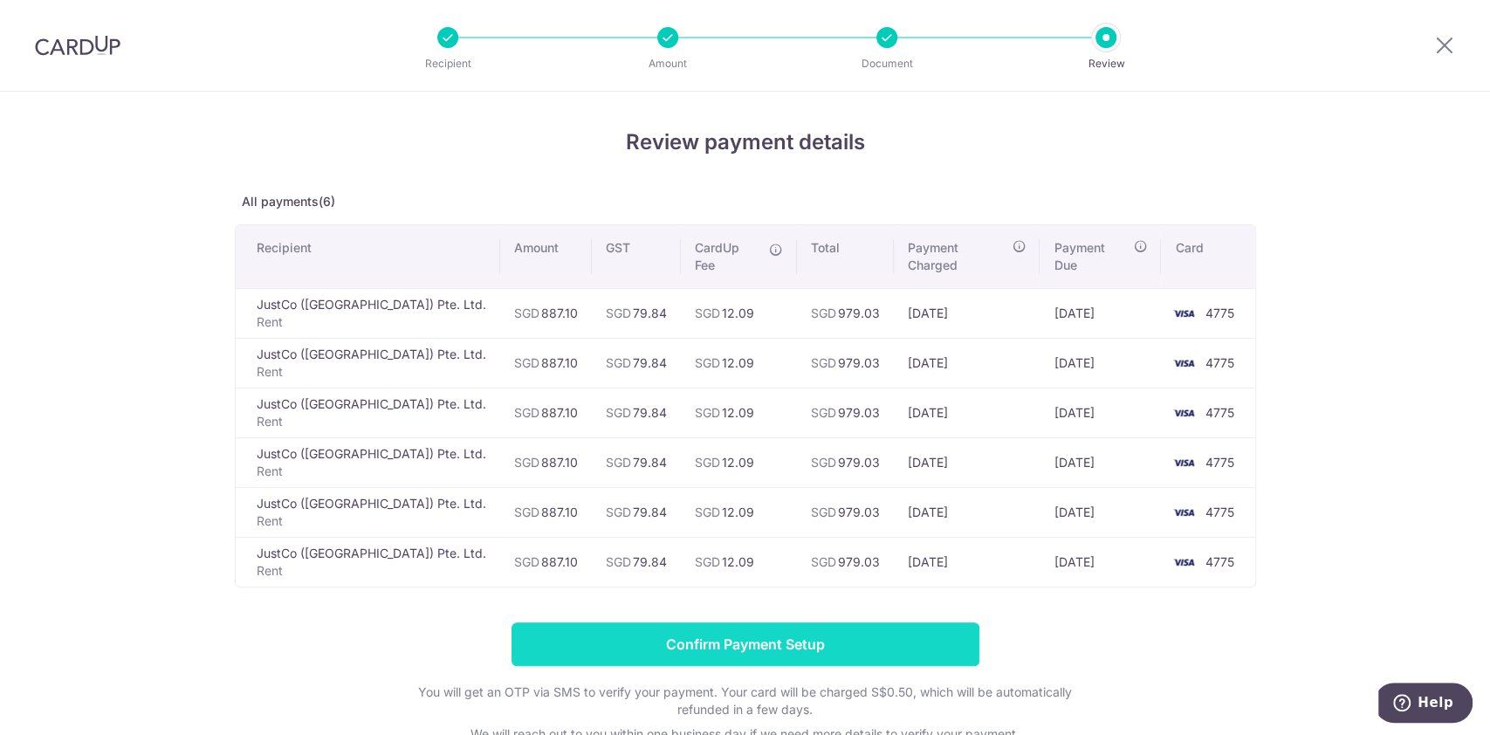
click at [903, 622] on input "Confirm Payment Setup" at bounding box center [746, 644] width 468 height 44
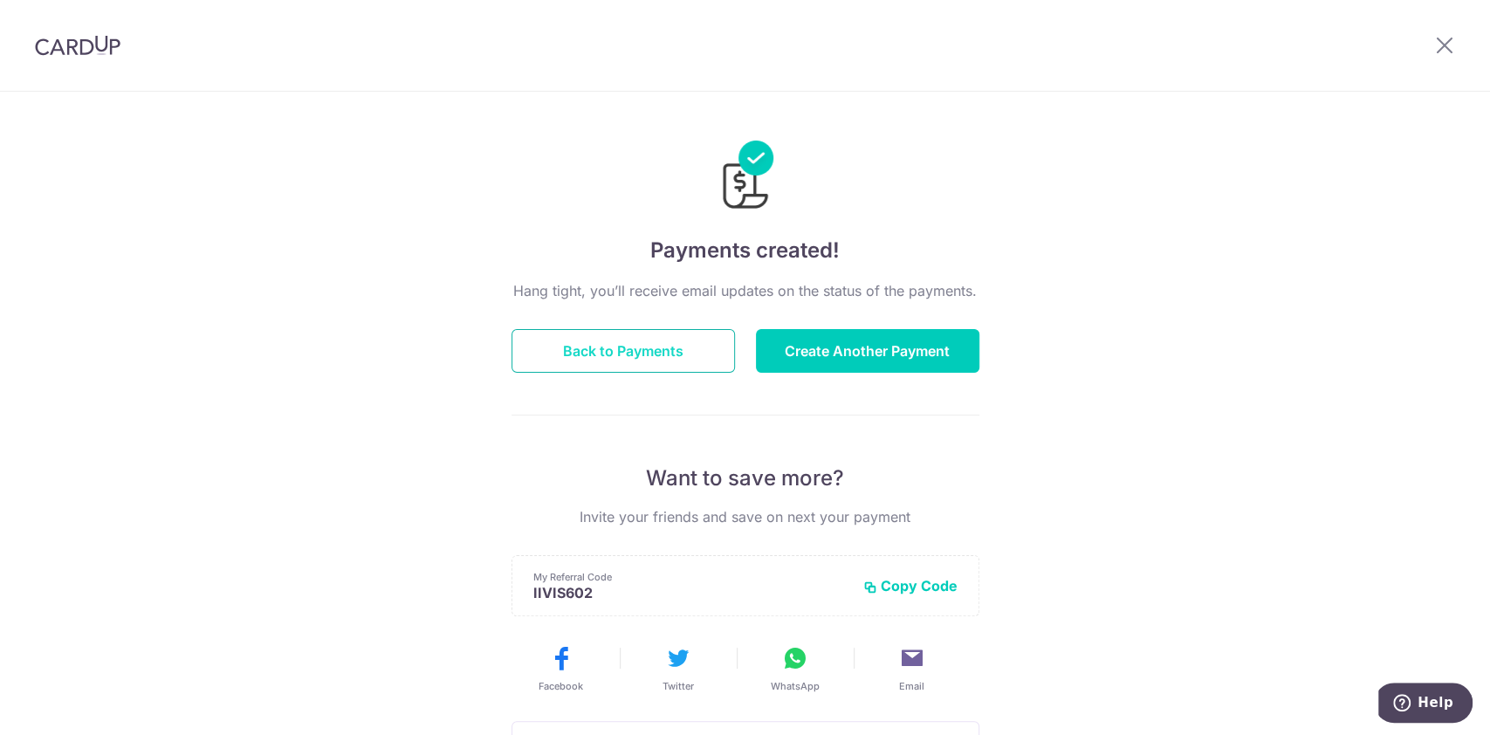
click at [642, 353] on button "Back to Payments" at bounding box center [623, 351] width 223 height 44
